Goal: Transaction & Acquisition: Purchase product/service

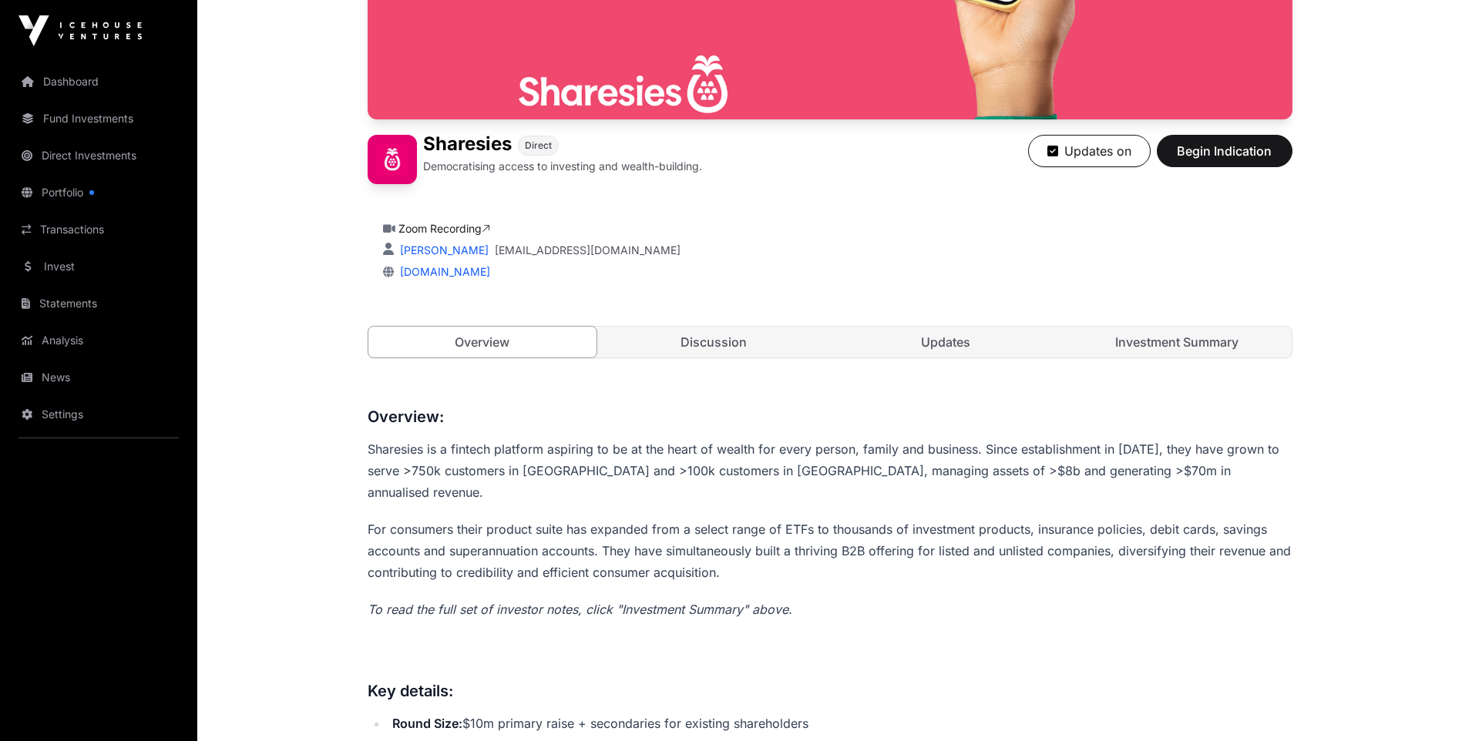
scroll to position [308, 0]
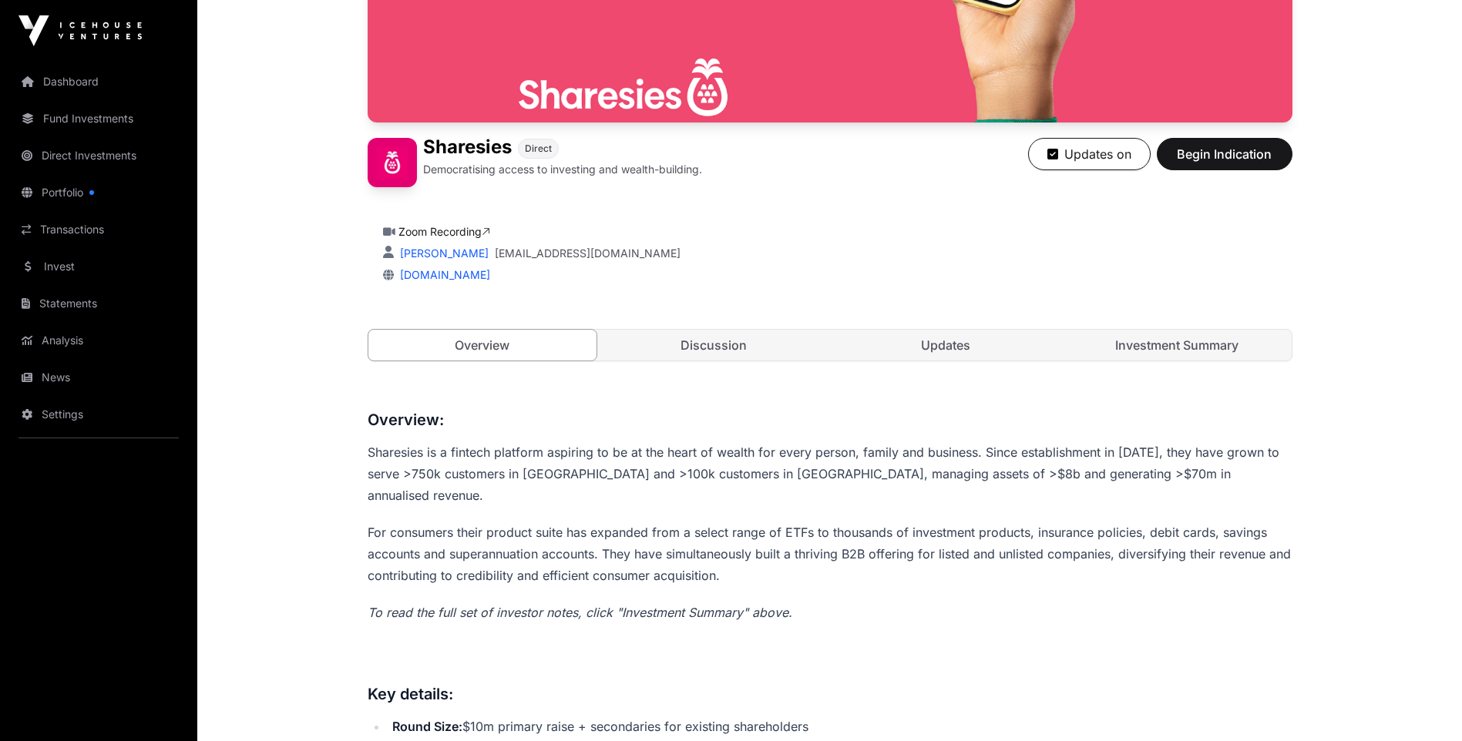
click at [714, 352] on link "Discussion" at bounding box center [714, 345] width 229 height 31
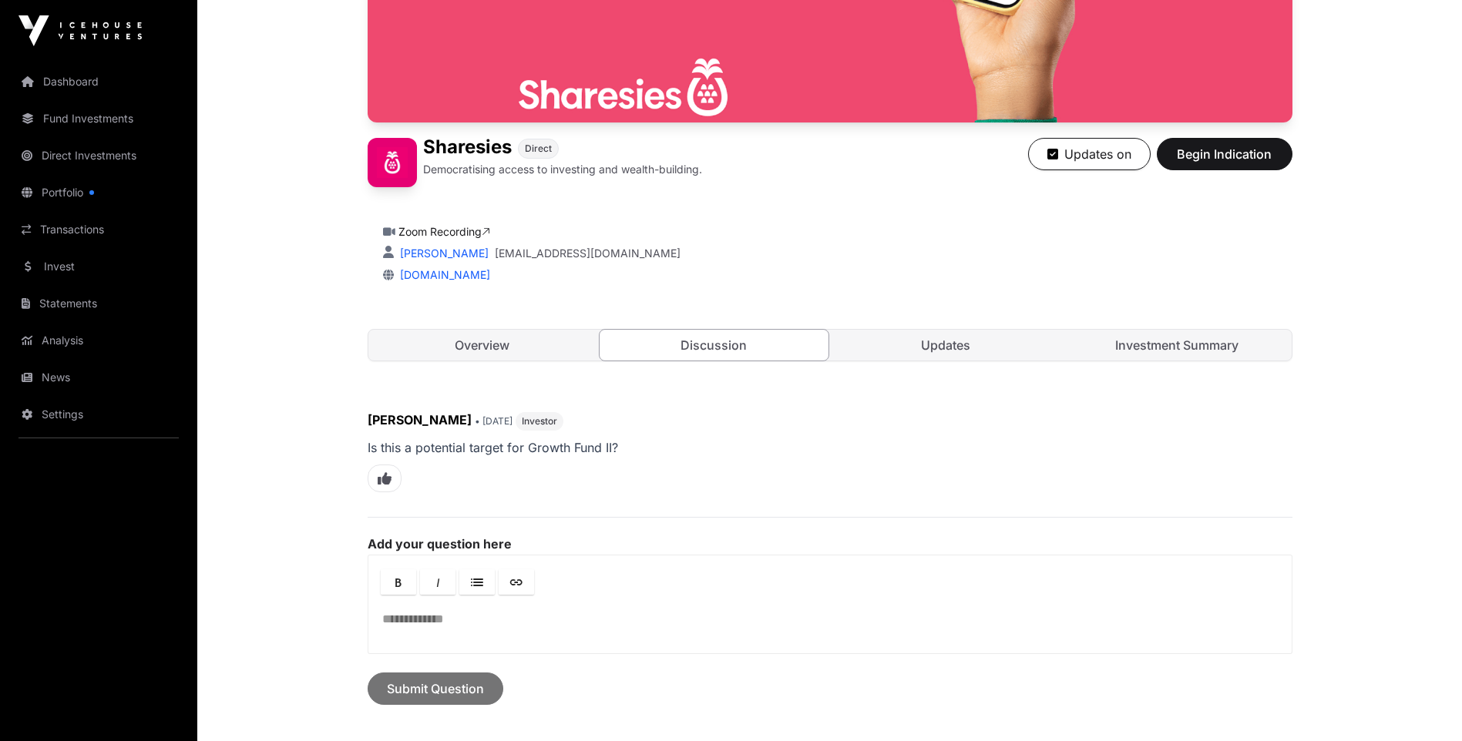
click at [899, 350] on link "Updates" at bounding box center [946, 345] width 229 height 31
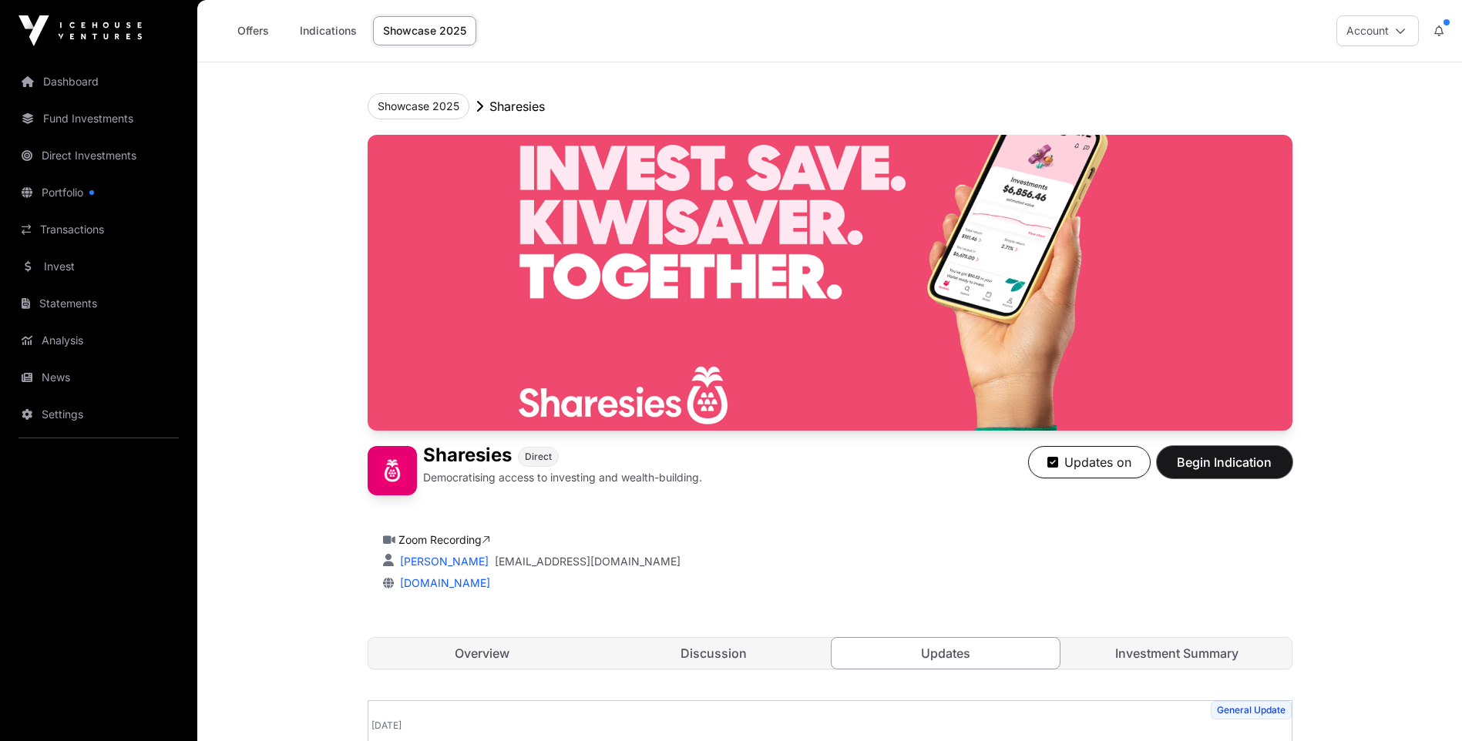
click at [1242, 463] on span "Begin Indication" at bounding box center [1224, 462] width 97 height 18
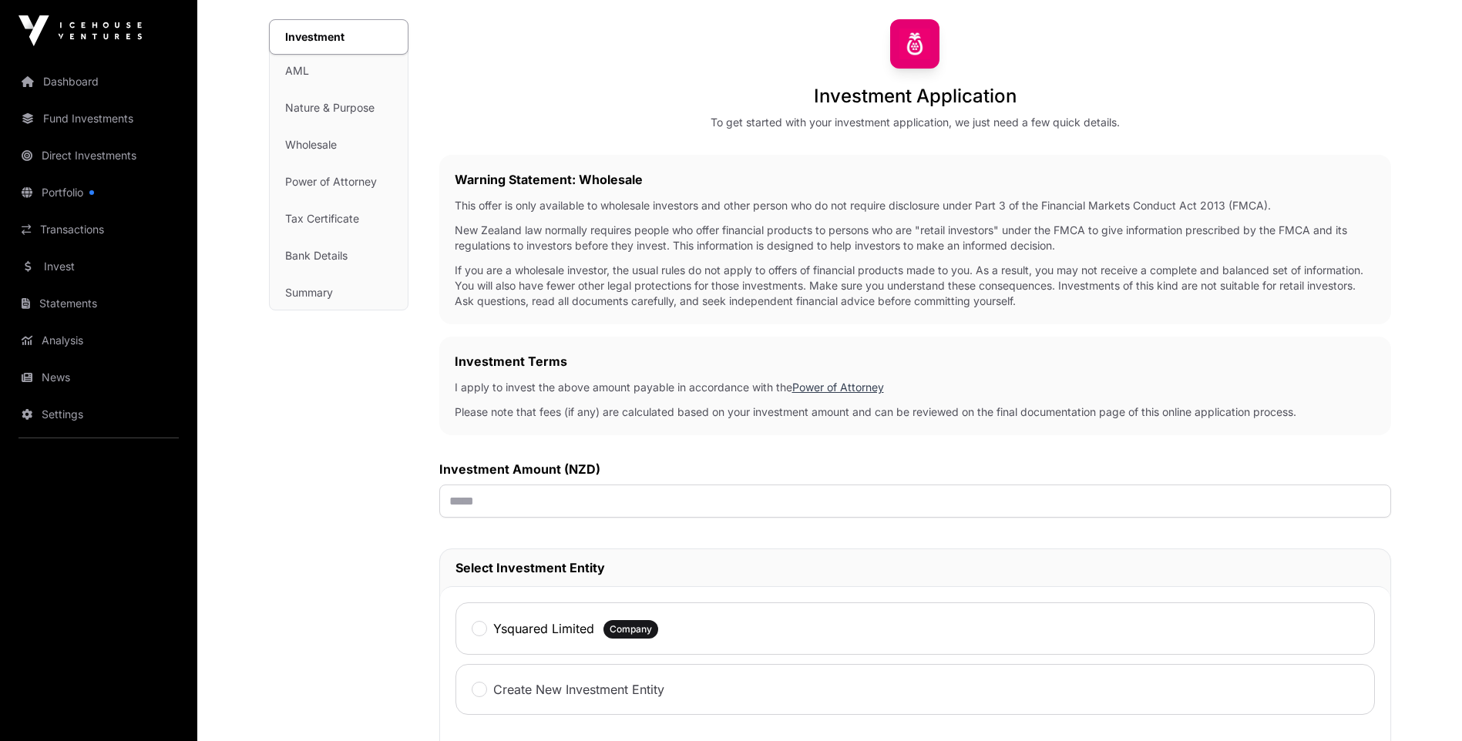
scroll to position [231, 0]
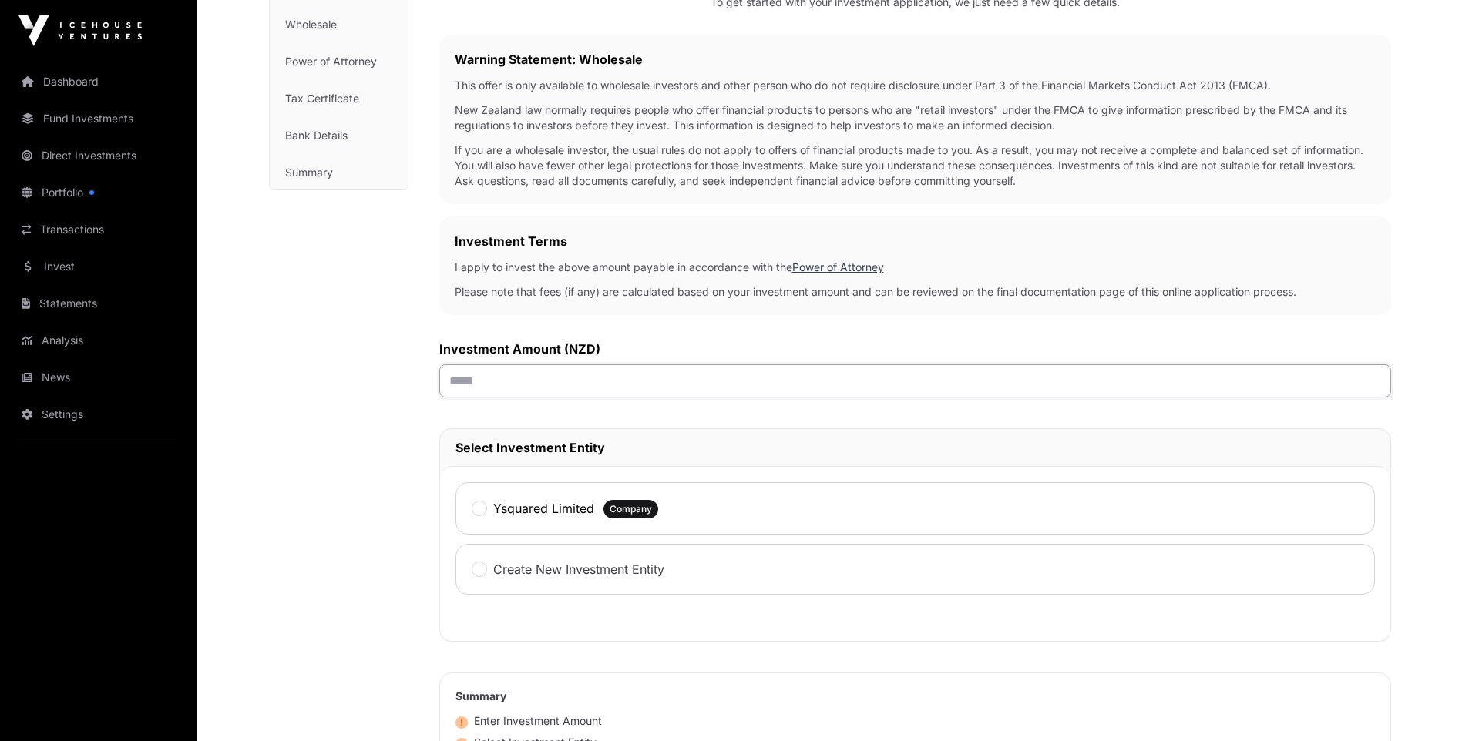
drag, startPoint x: 610, startPoint y: 367, endPoint x: 608, endPoint y: 357, distance: 10.3
click at [610, 367] on input "text" at bounding box center [915, 381] width 952 height 33
type input "******"
click at [825, 311] on div "Investment Terms I apply to invest the above amount payable in accordance with …" at bounding box center [915, 266] width 952 height 99
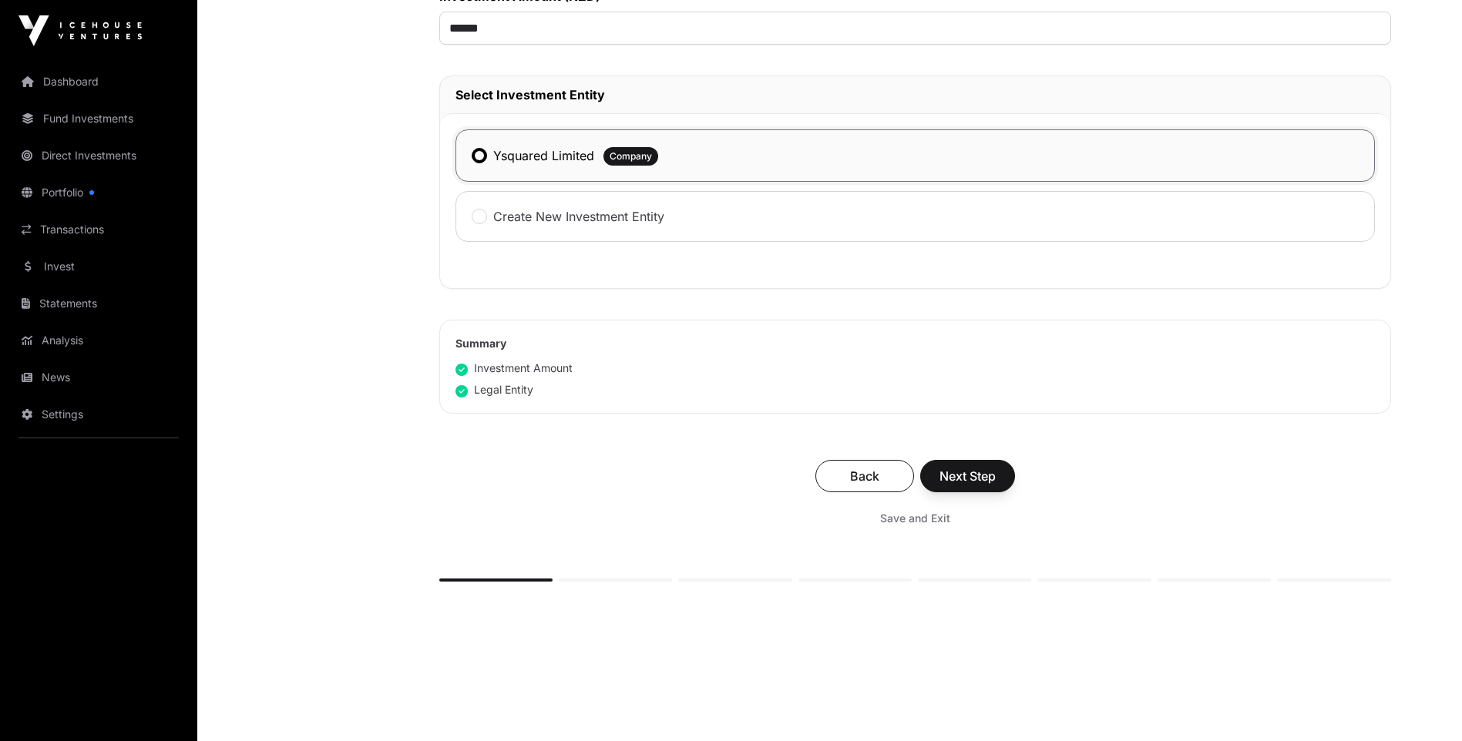
scroll to position [618, 0]
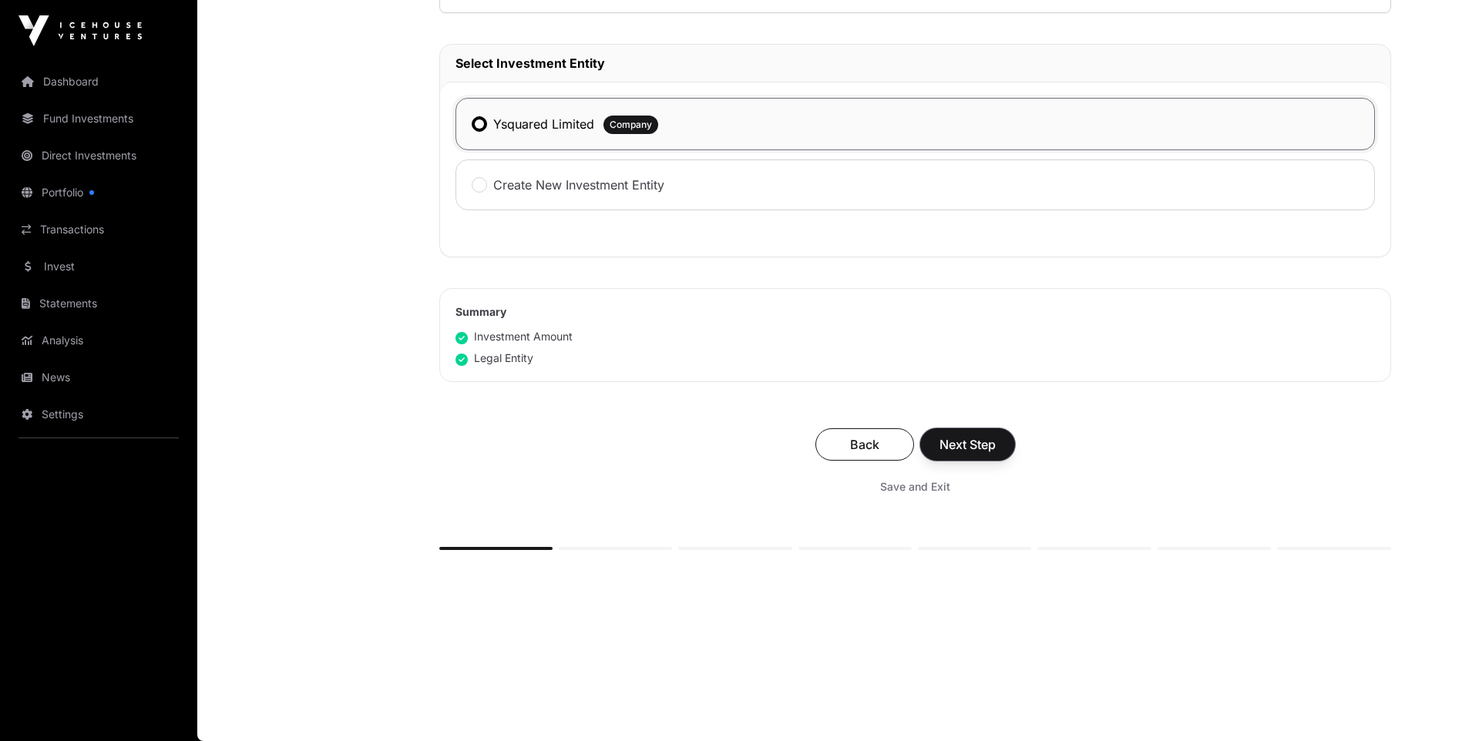
click at [980, 433] on button "Next Step" at bounding box center [967, 444] width 95 height 32
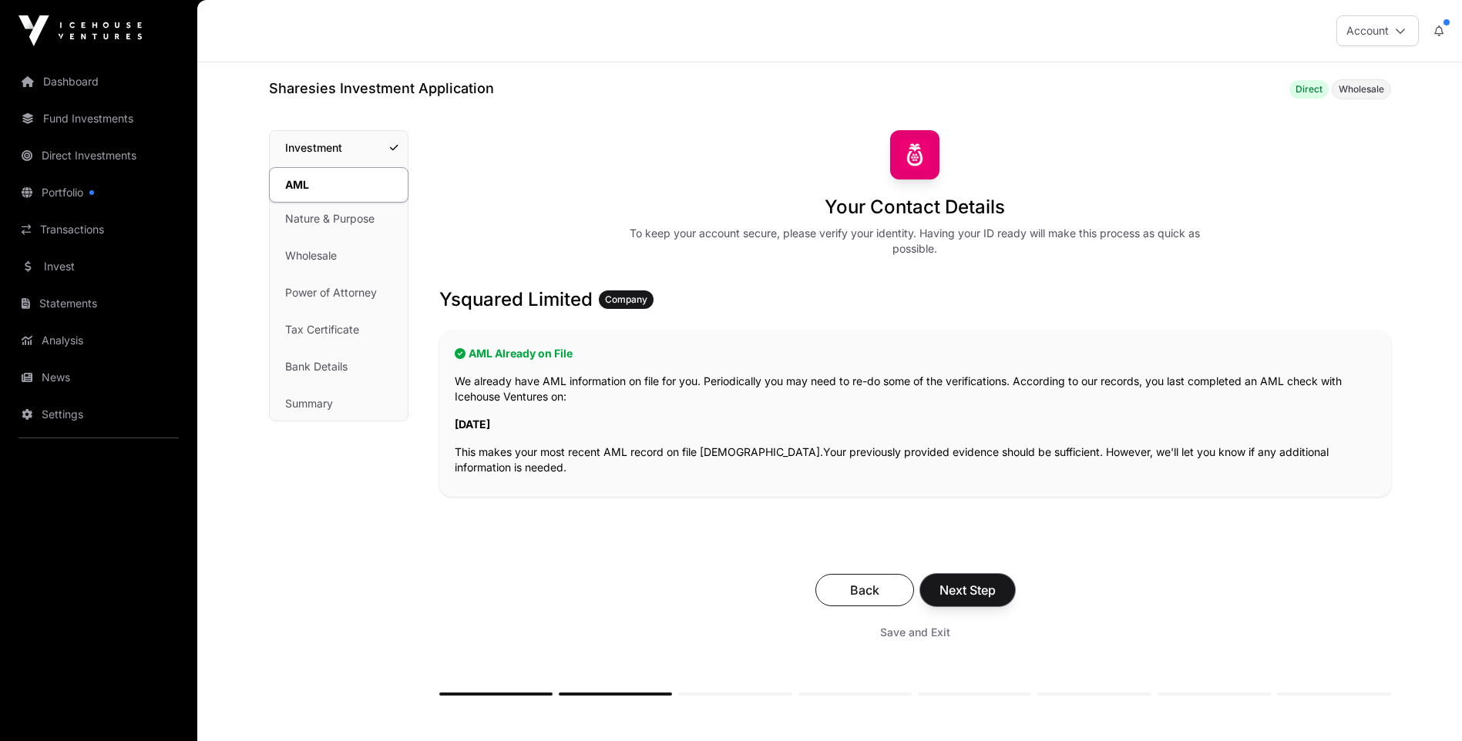
click at [990, 580] on button "Next Step" at bounding box center [967, 590] width 95 height 32
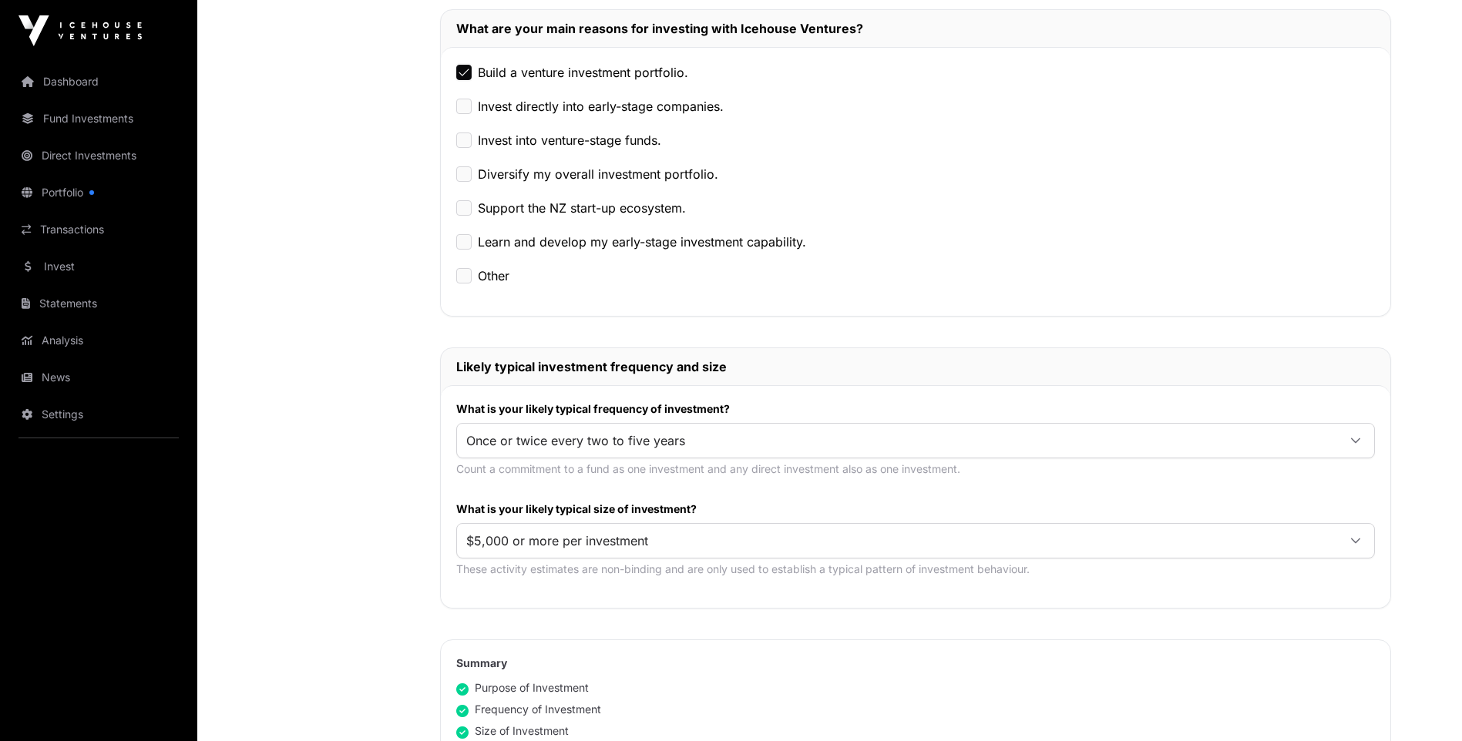
scroll to position [462, 0]
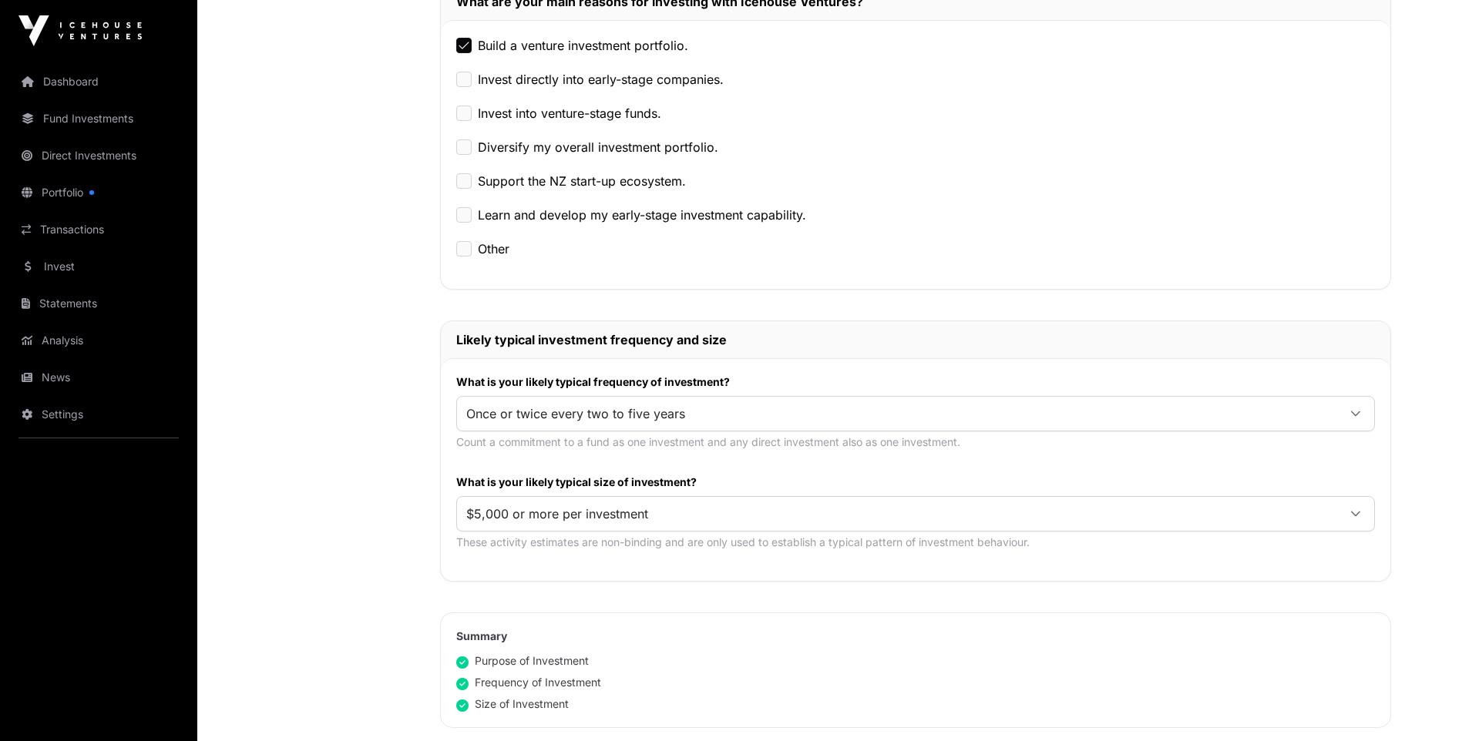
click at [455, 136] on div "Build a venture investment portfolio. Invest directly into early-stage companie…" at bounding box center [915, 154] width 949 height 269
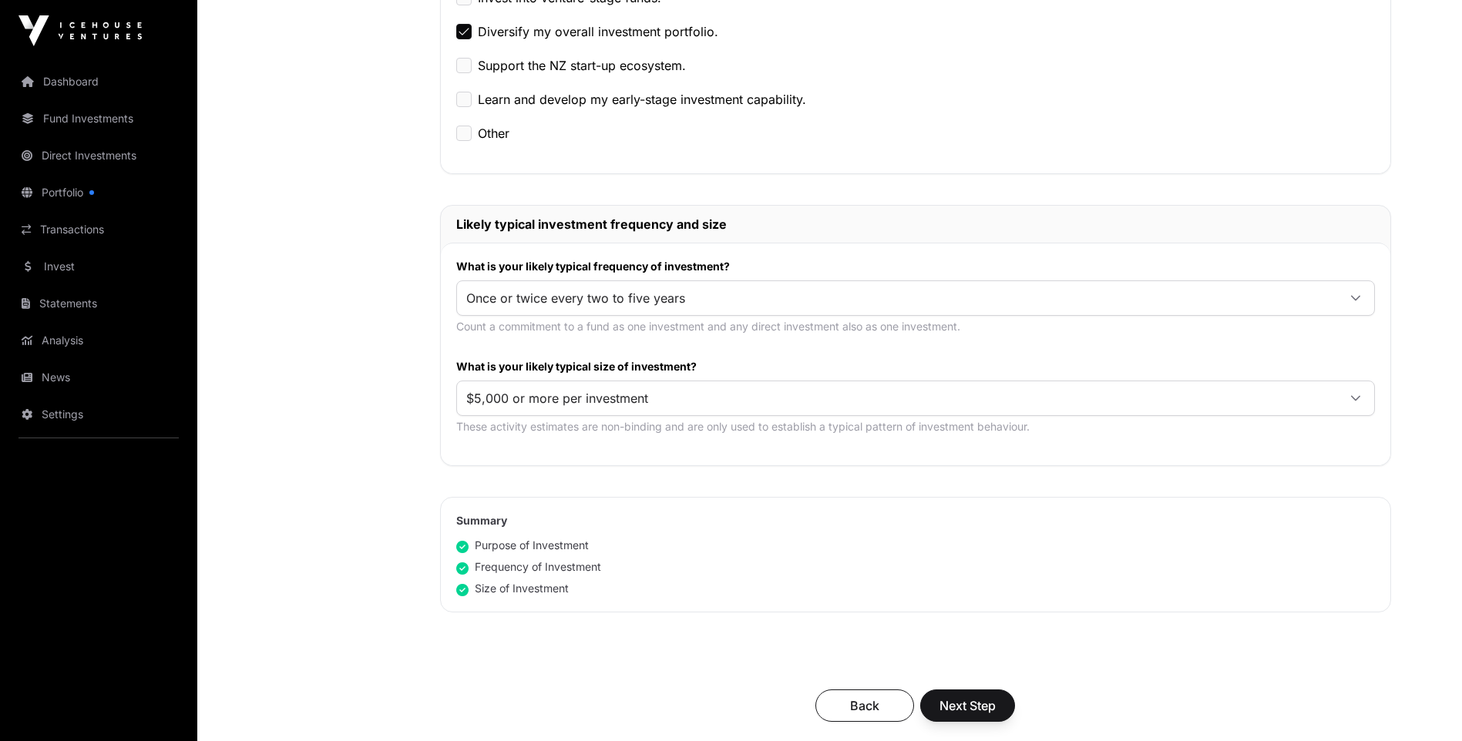
scroll to position [848, 0]
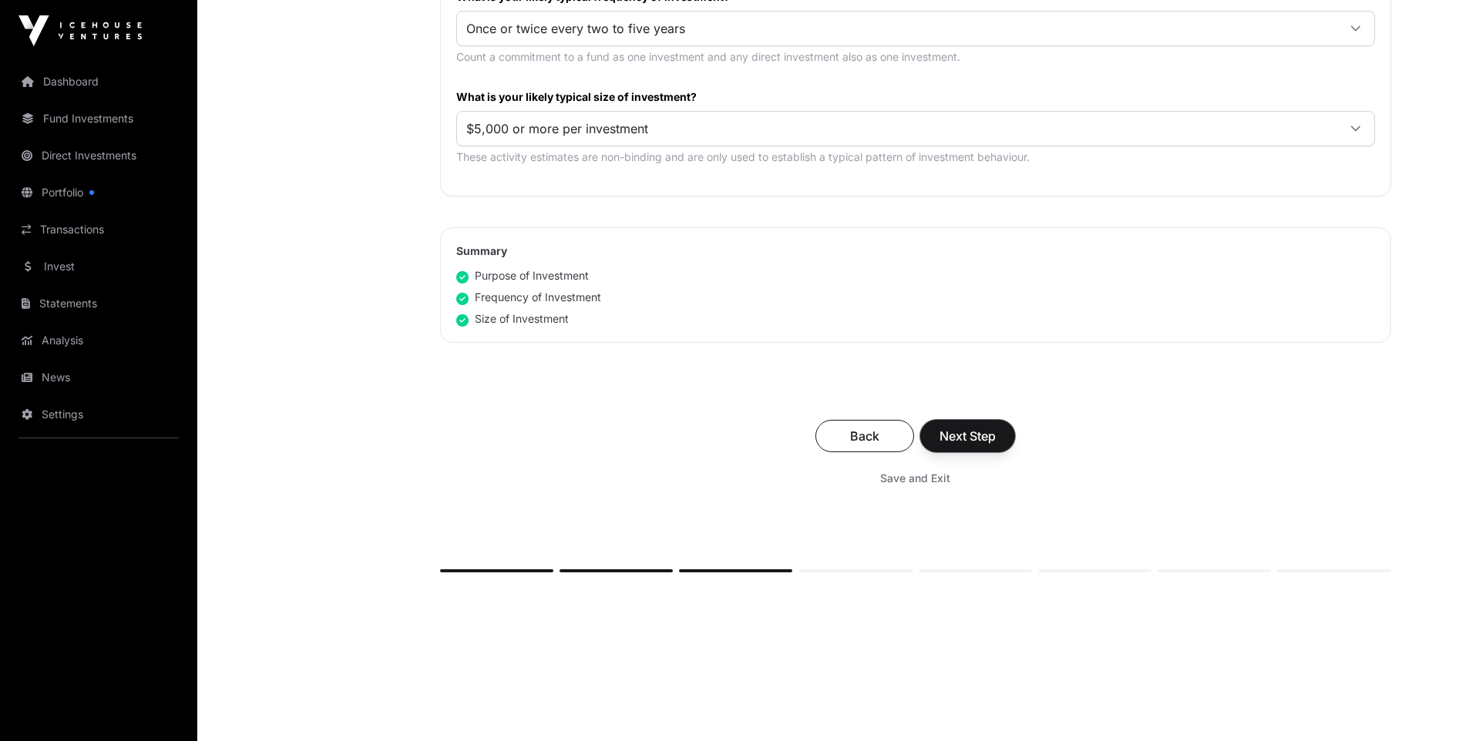
click at [984, 439] on span "Next Step" at bounding box center [967, 436] width 56 height 18
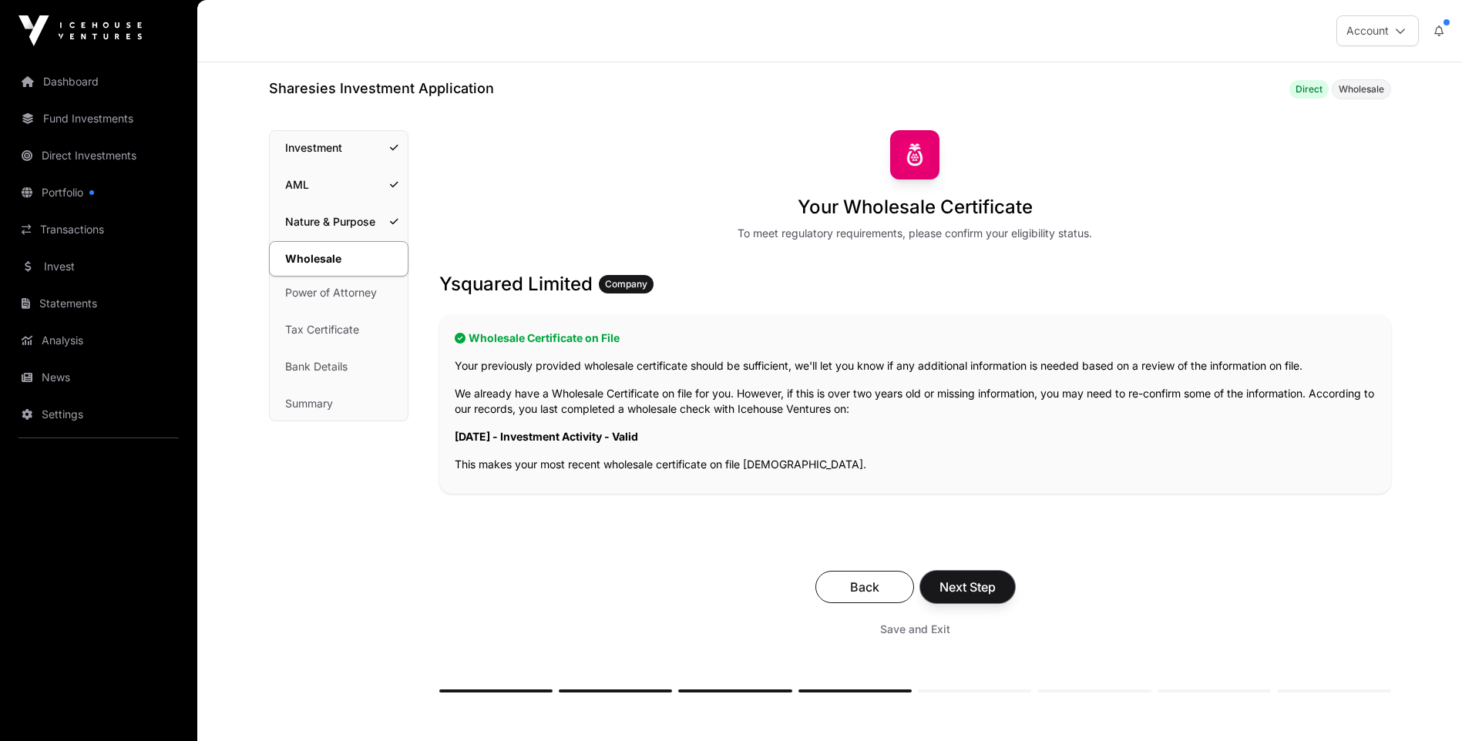
click at [975, 587] on span "Next Step" at bounding box center [967, 587] width 56 height 18
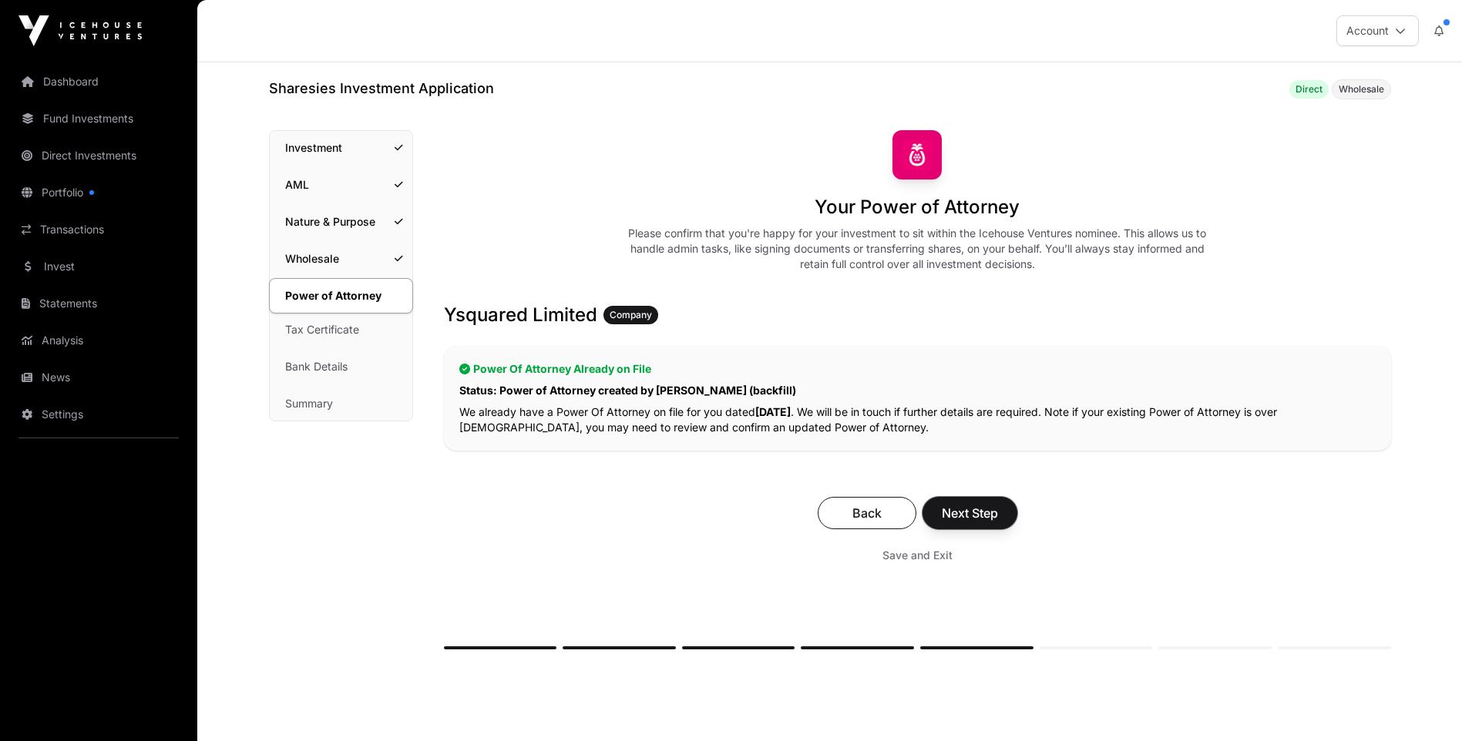
click at [970, 506] on span "Next Step" at bounding box center [970, 513] width 56 height 18
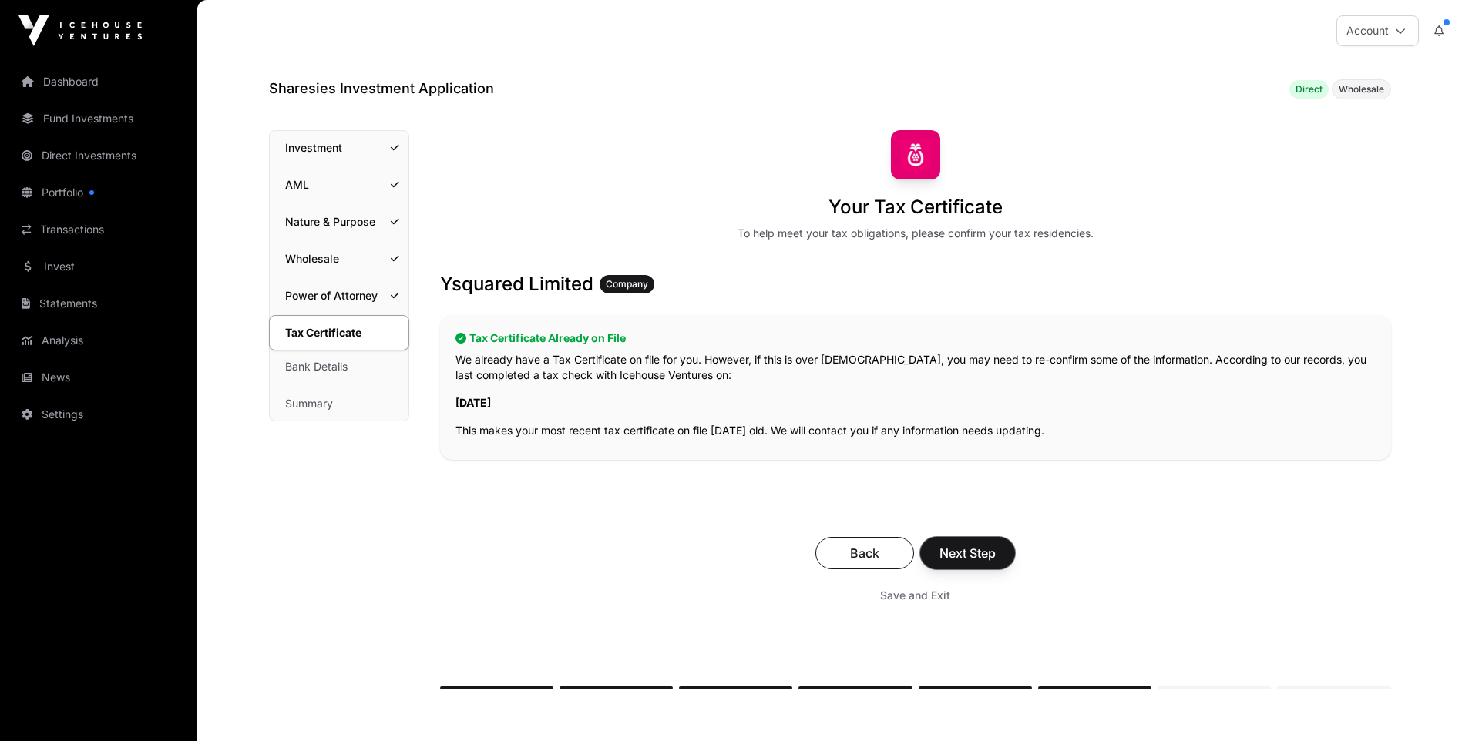
click at [963, 545] on span "Next Step" at bounding box center [967, 553] width 56 height 18
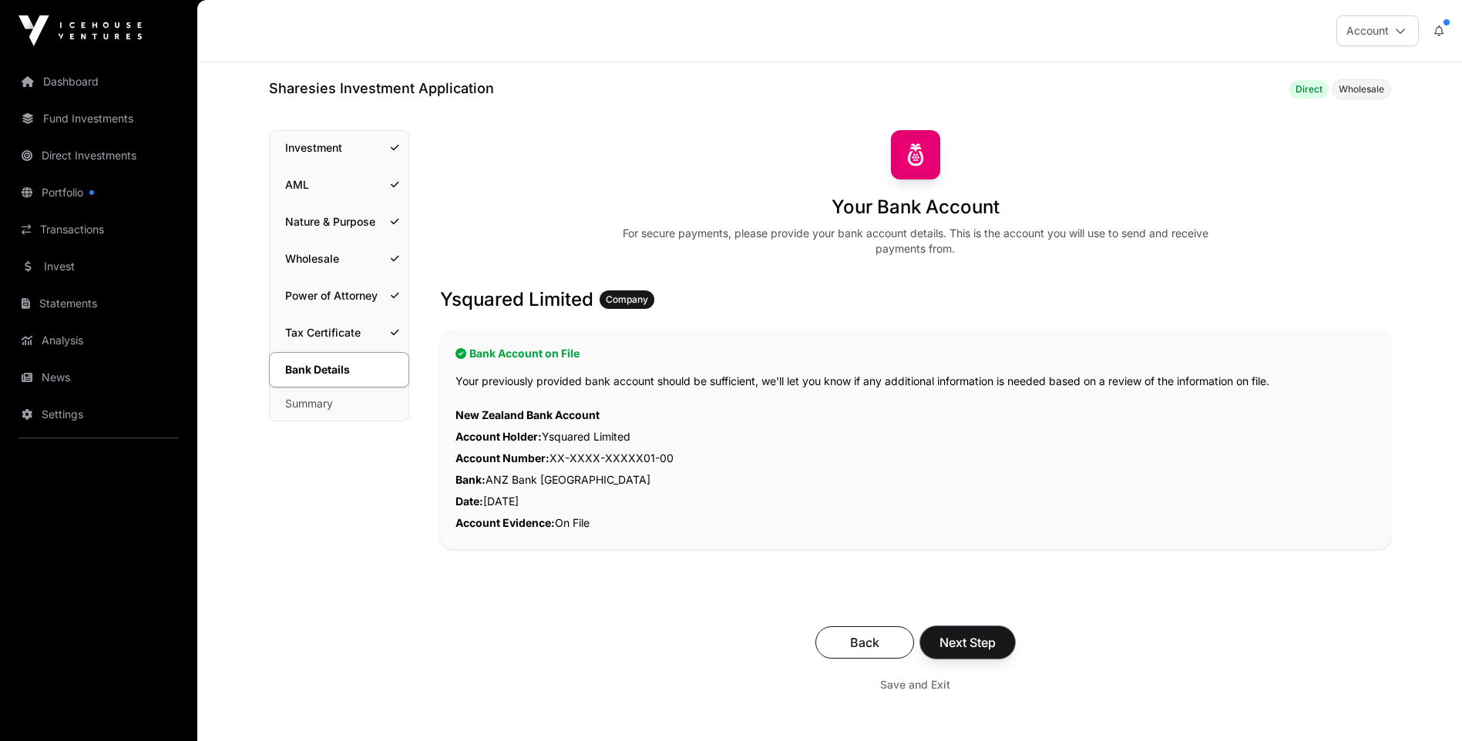
click at [980, 641] on span "Next Step" at bounding box center [967, 642] width 56 height 18
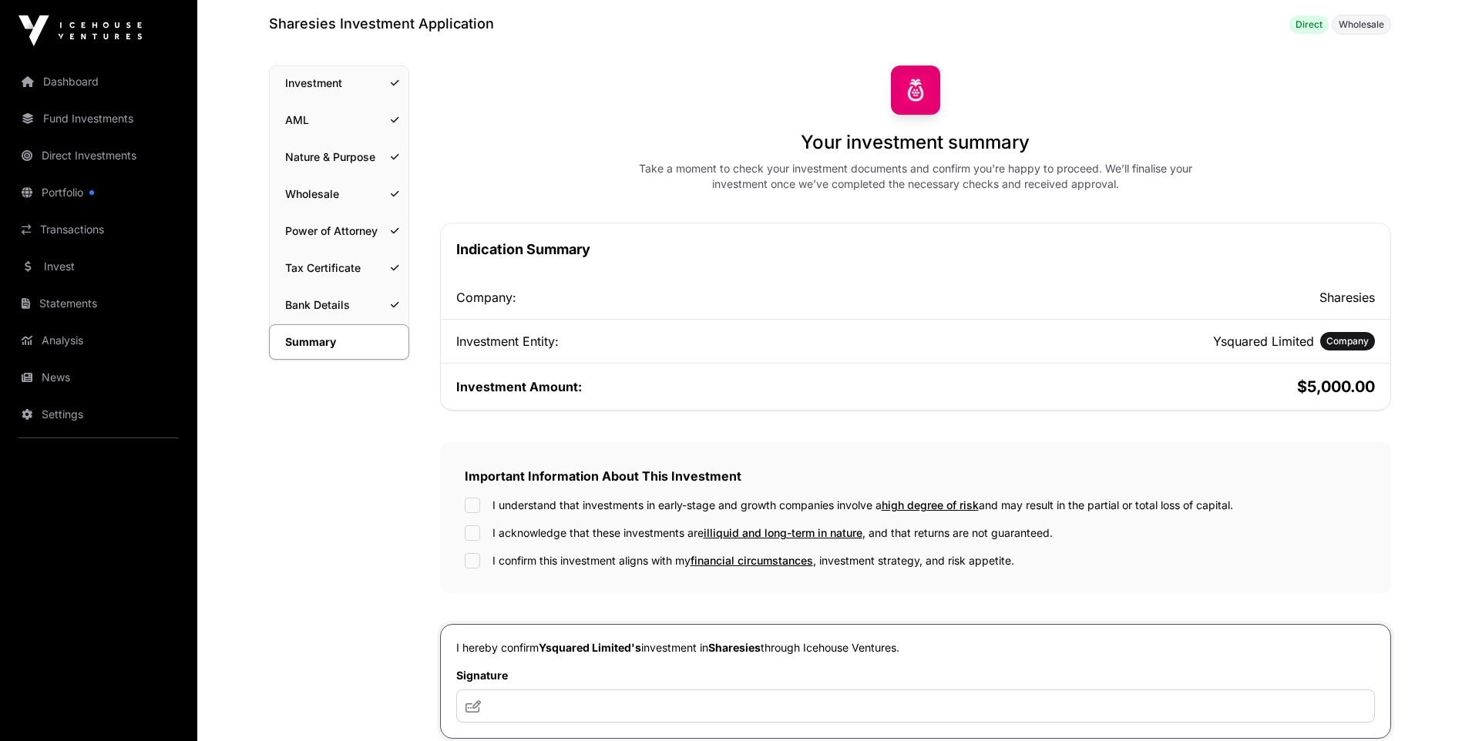
scroll to position [154, 0]
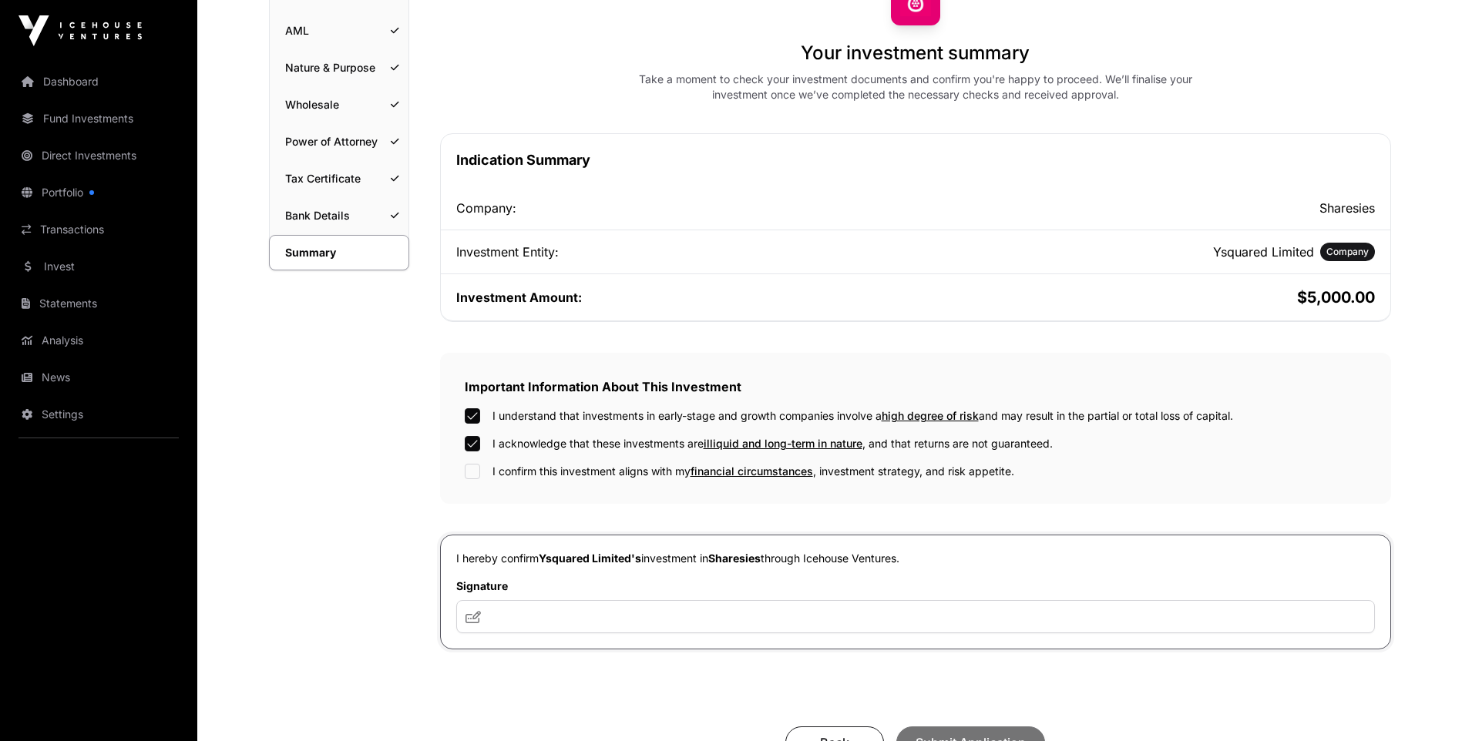
click at [464, 469] on div "Important Information About This Investment I understand that investments in ea…" at bounding box center [915, 428] width 951 height 151
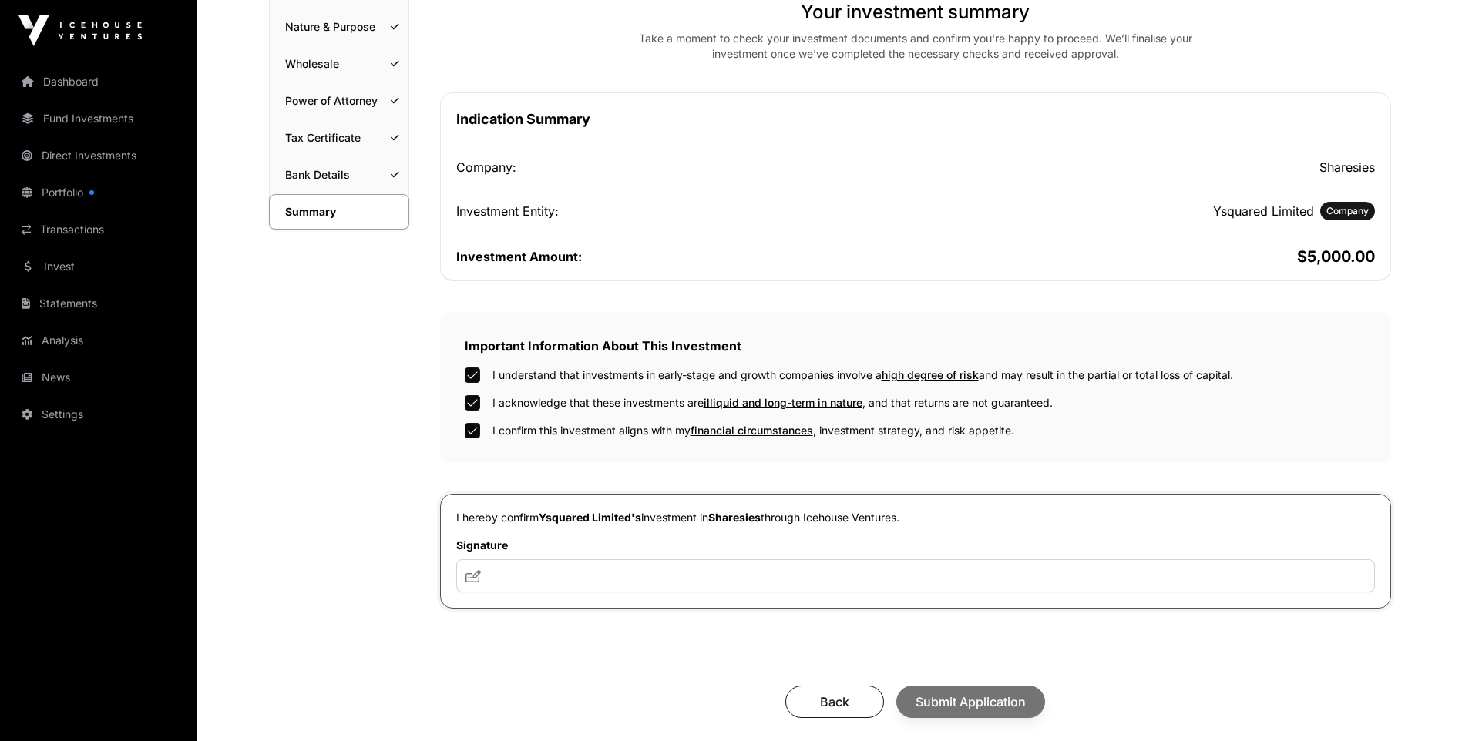
scroll to position [231, 0]
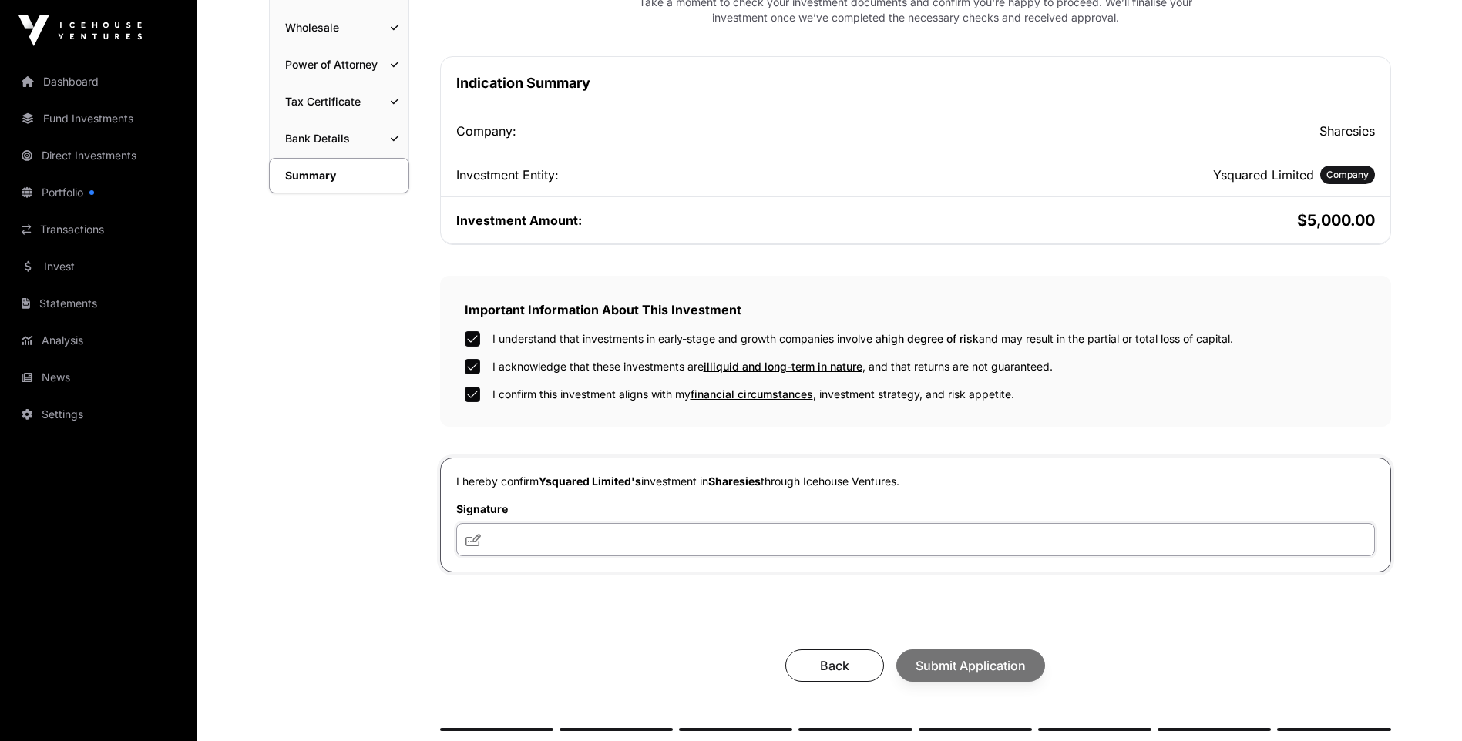
click at [525, 549] on input "text" at bounding box center [915, 539] width 919 height 33
type input "*********"
click at [970, 664] on span "Submit Application" at bounding box center [971, 666] width 110 height 18
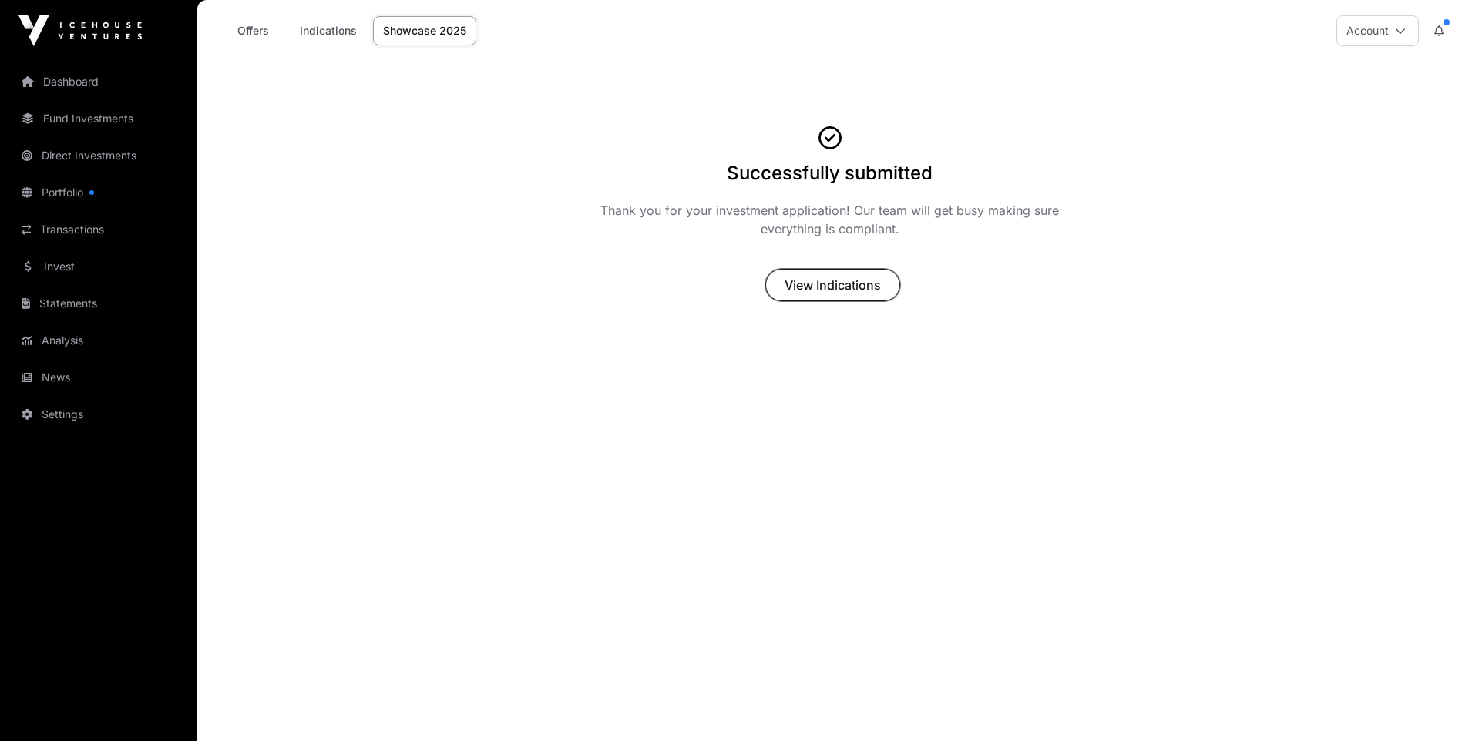
click at [842, 287] on span "View Indications" at bounding box center [833, 285] width 96 height 18
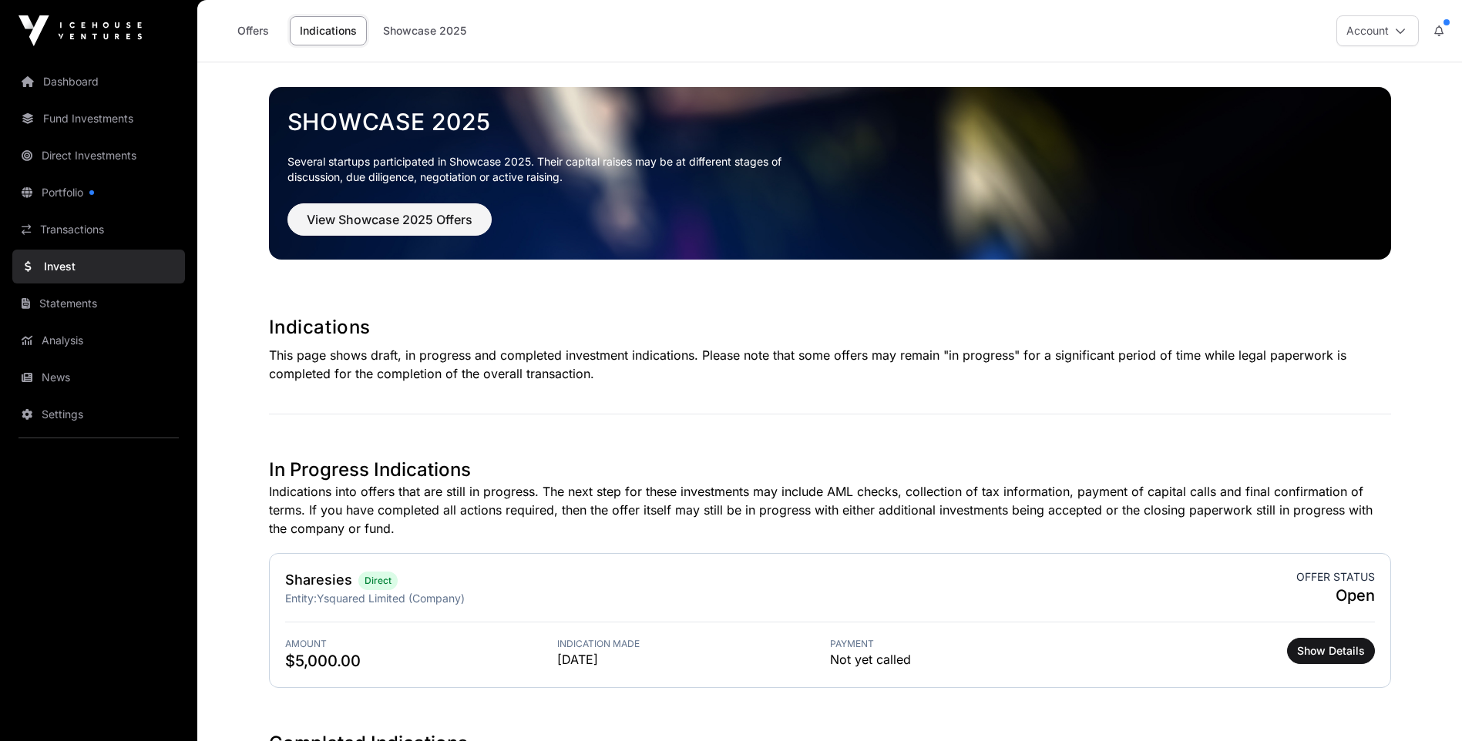
drag, startPoint x: 65, startPoint y: 184, endPoint x: 113, endPoint y: 183, distance: 47.8
click at [62, 184] on link "Portfolio" at bounding box center [98, 193] width 173 height 34
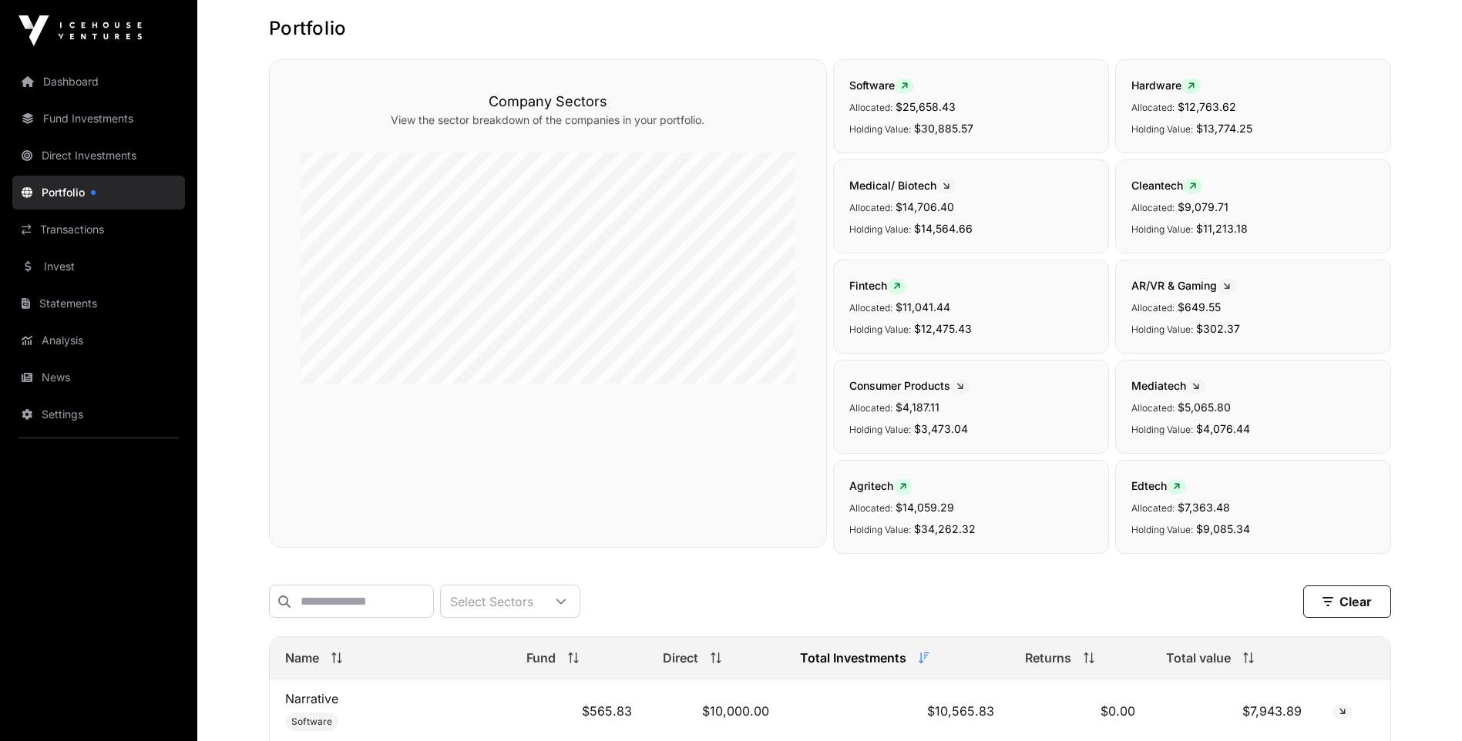
scroll to position [154, 0]
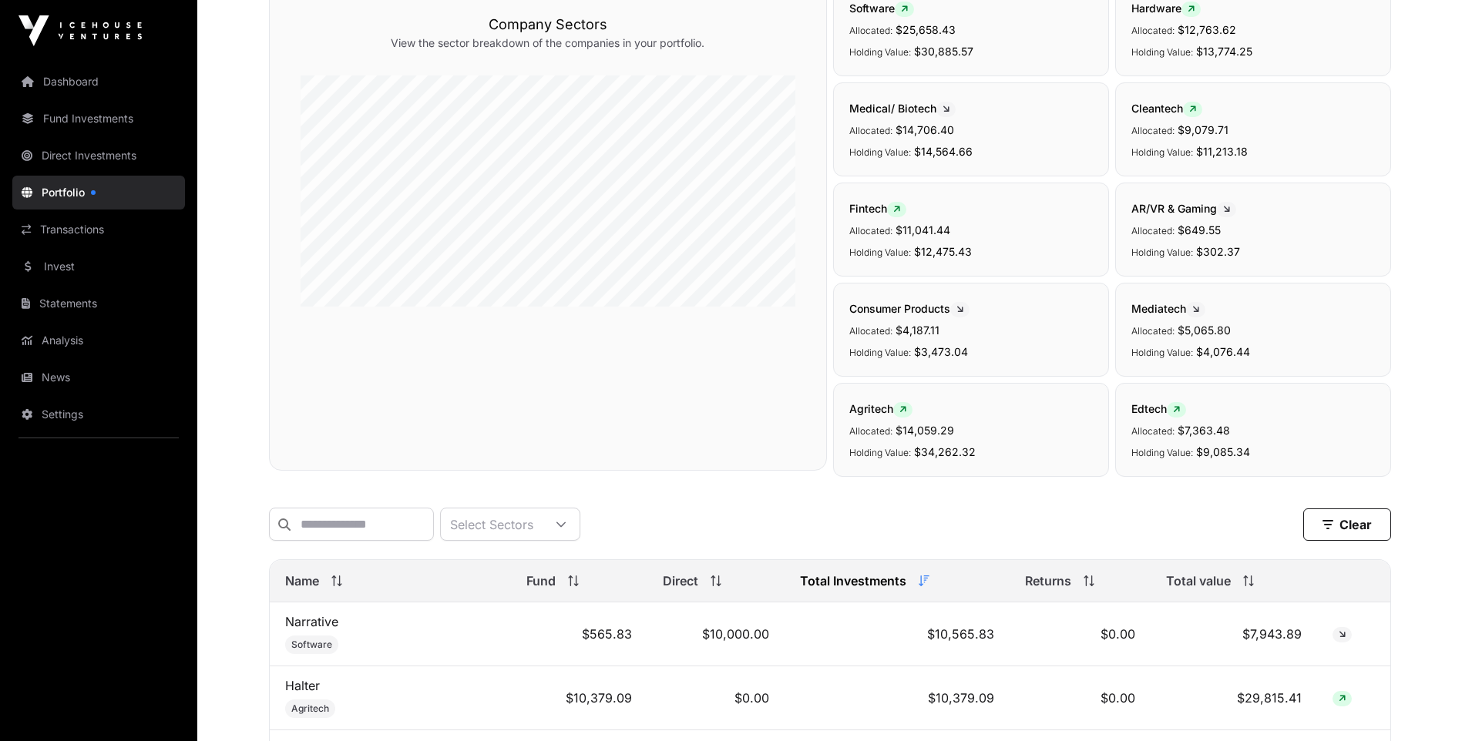
click at [57, 74] on link "Dashboard" at bounding box center [98, 82] width 173 height 34
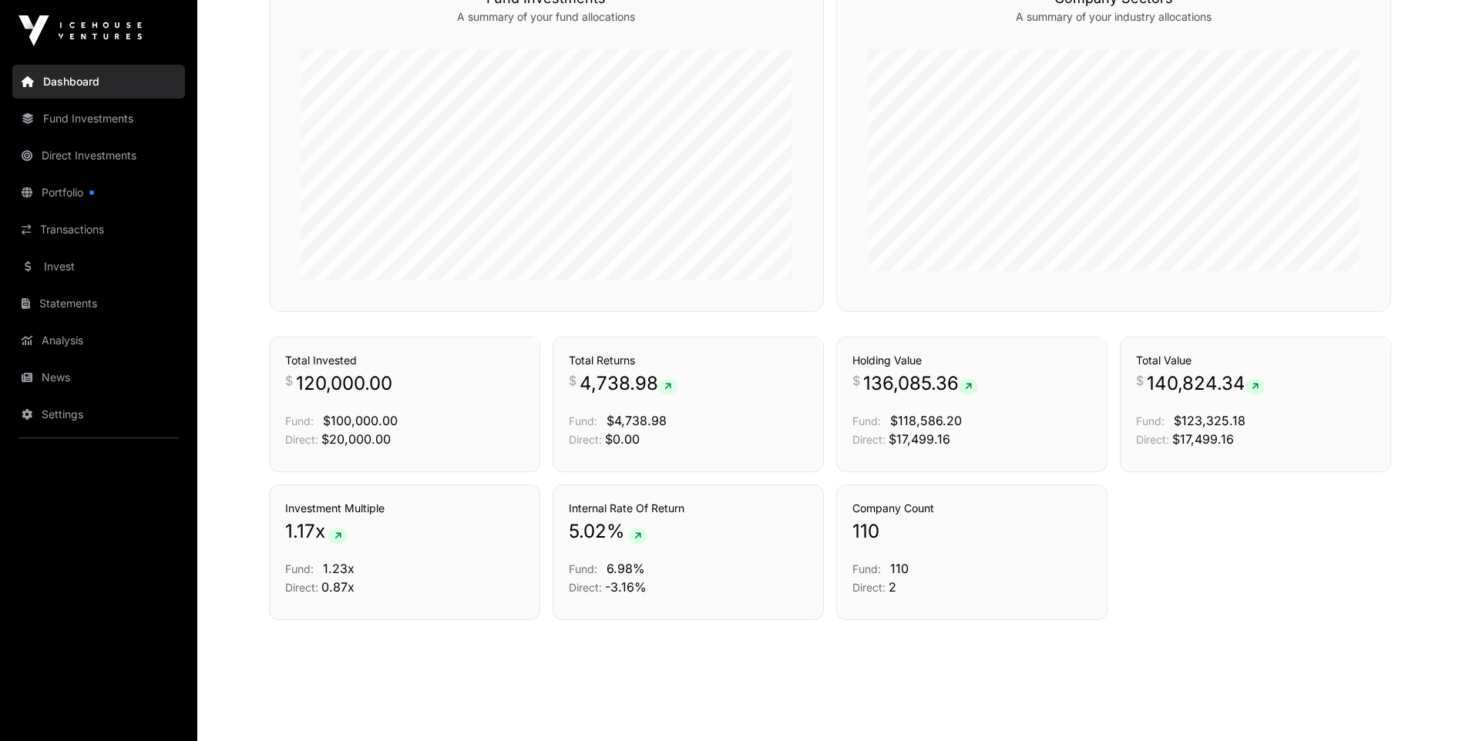
scroll to position [953, 0]
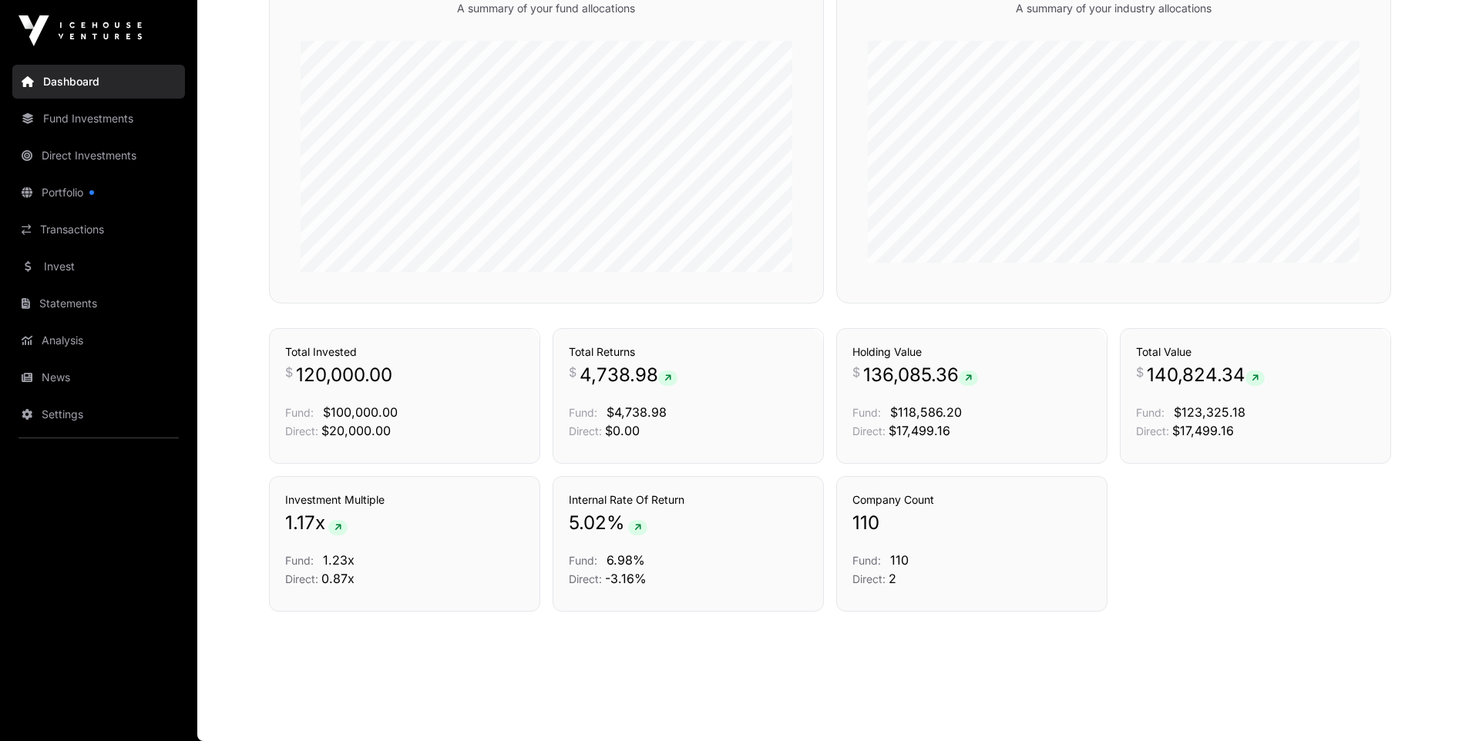
click at [60, 348] on link "Analysis" at bounding box center [98, 341] width 173 height 34
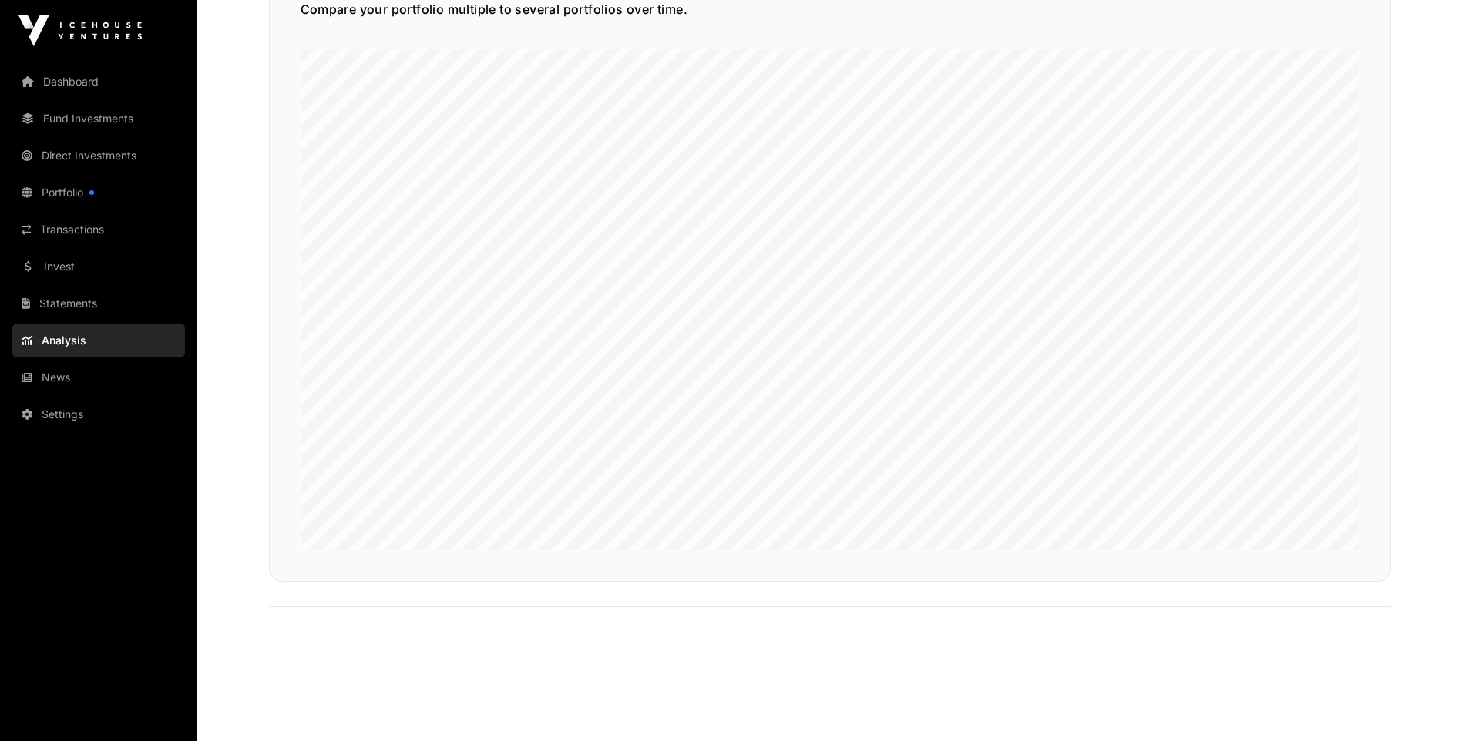
scroll to position [3843, 0]
drag, startPoint x: 46, startPoint y: 192, endPoint x: 66, endPoint y: 189, distance: 20.3
click at [45, 191] on link "Portfolio" at bounding box center [98, 193] width 173 height 34
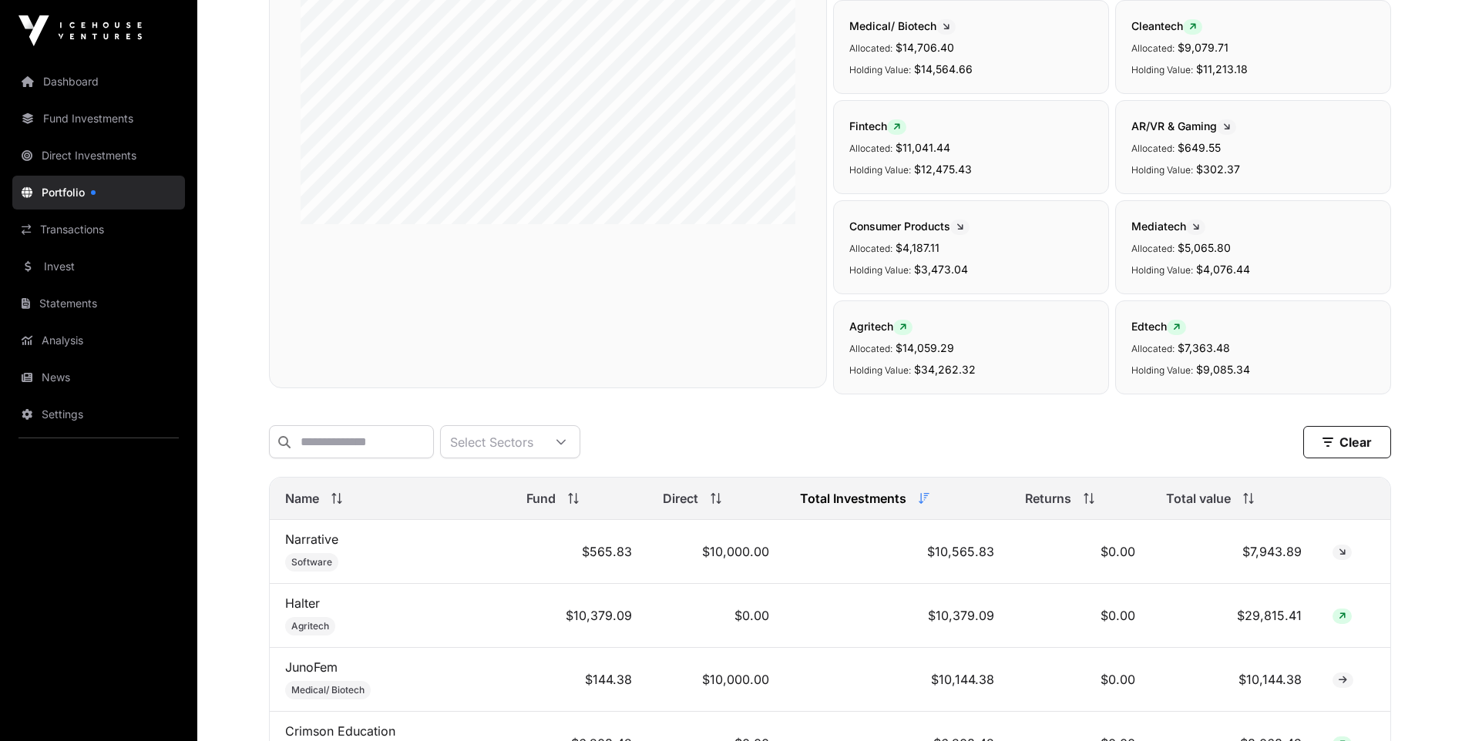
scroll to position [385, 0]
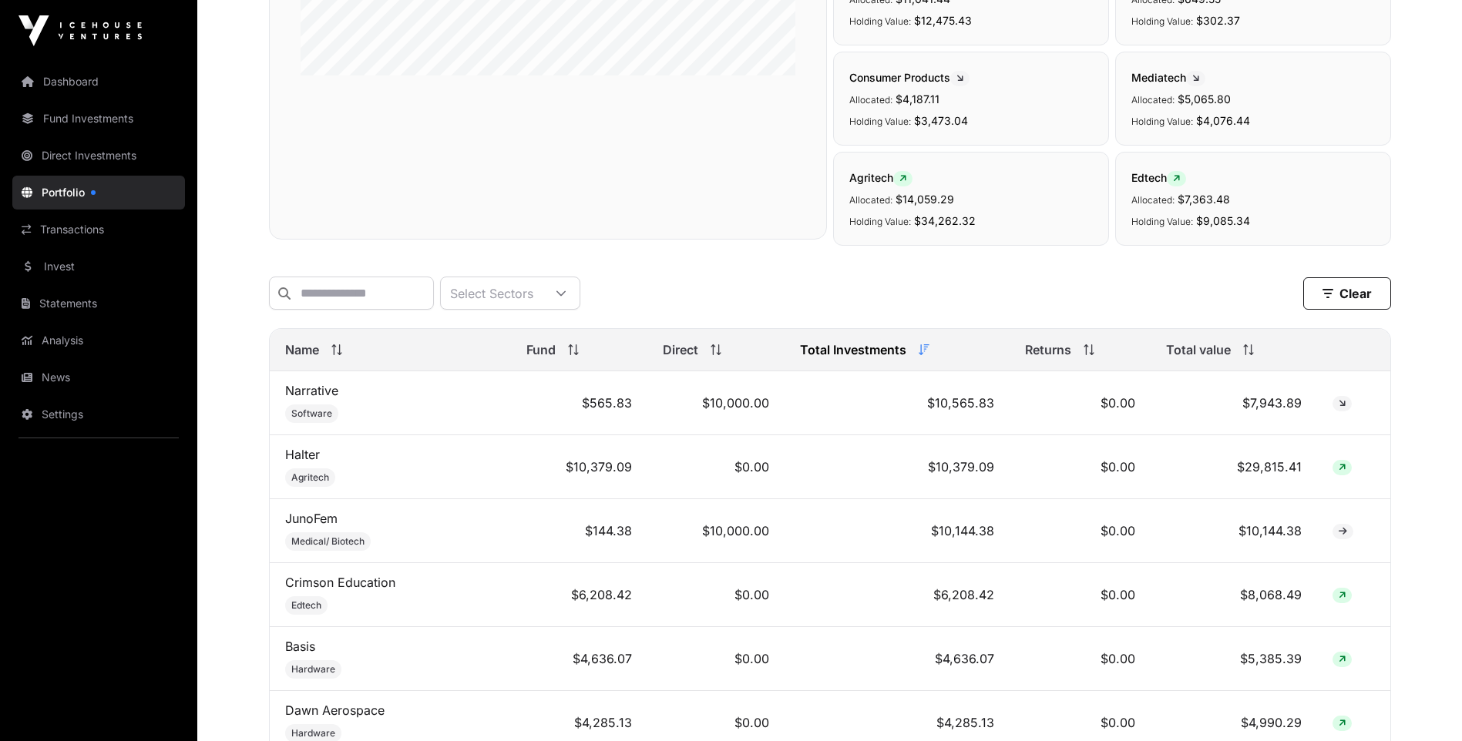
click at [76, 368] on link "News" at bounding box center [98, 378] width 173 height 34
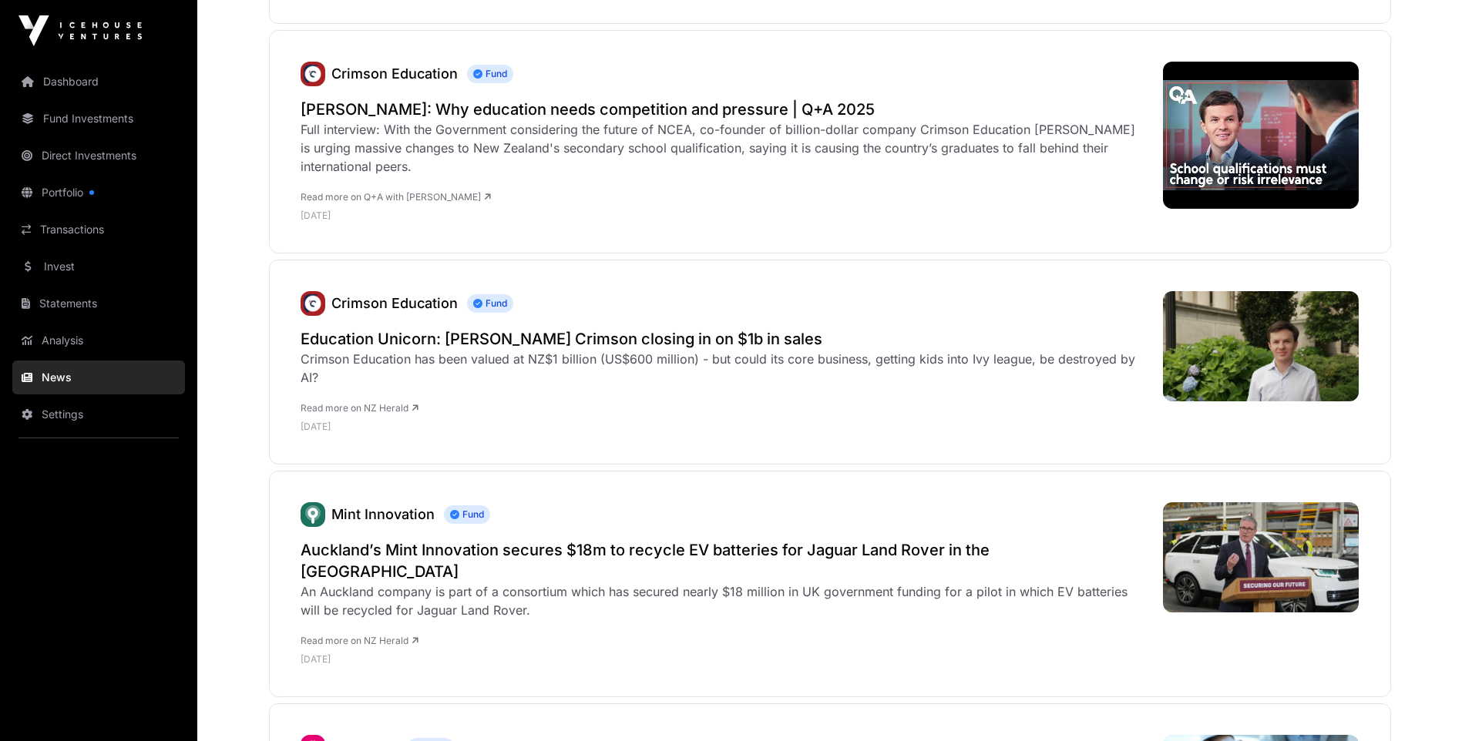
scroll to position [6168, 0]
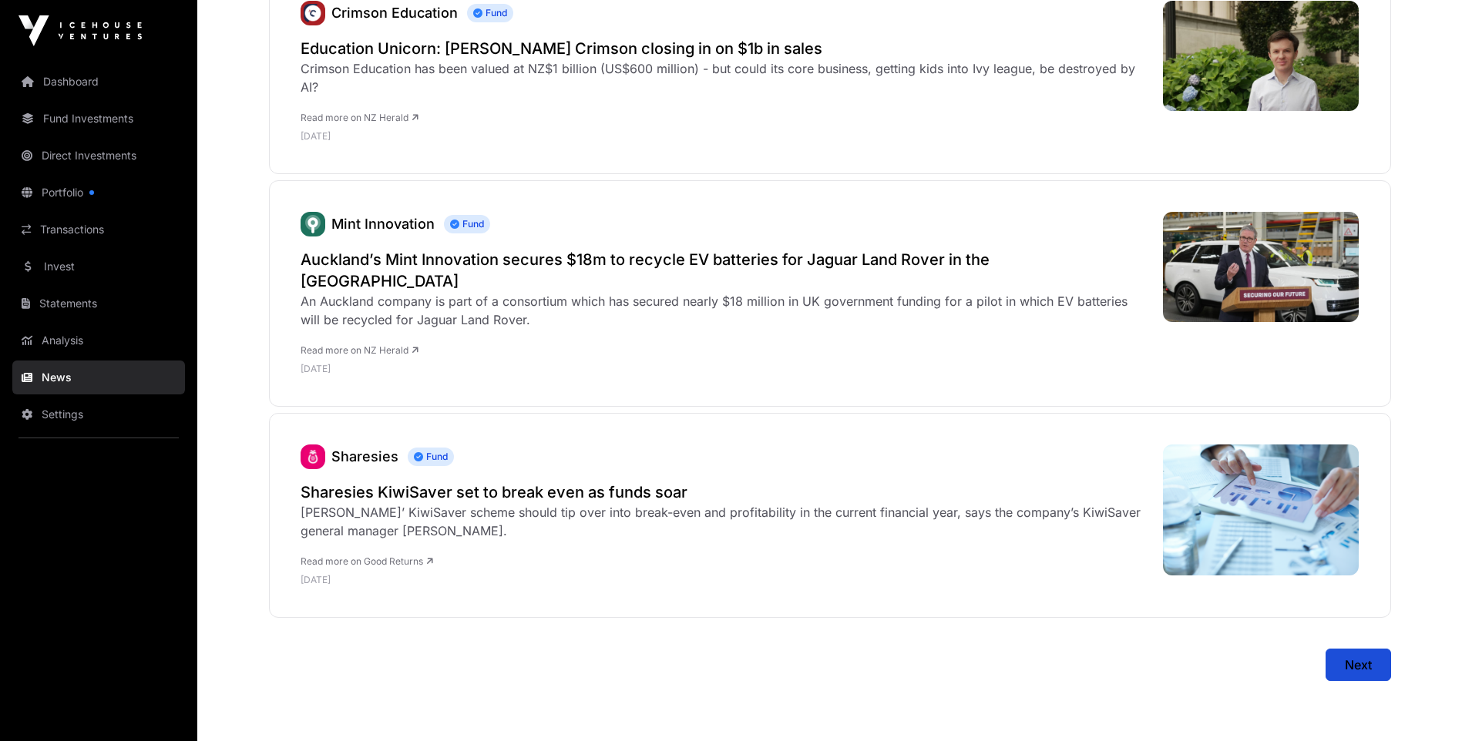
click at [88, 78] on link "Dashboard" at bounding box center [98, 82] width 173 height 34
